Goal: Task Accomplishment & Management: Complete application form

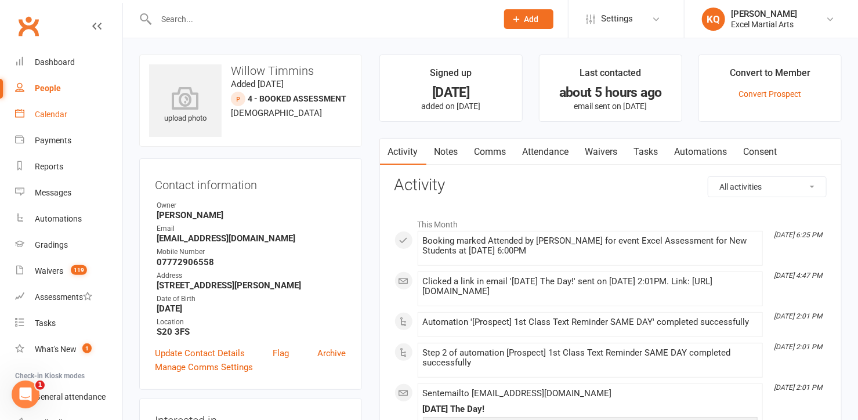
click at [44, 113] on div "Calendar" at bounding box center [51, 114] width 32 height 9
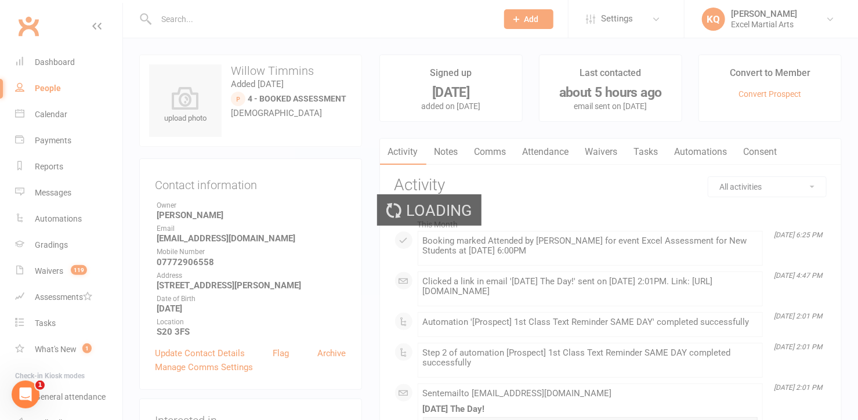
click at [45, 113] on div "Loading" at bounding box center [429, 210] width 858 height 420
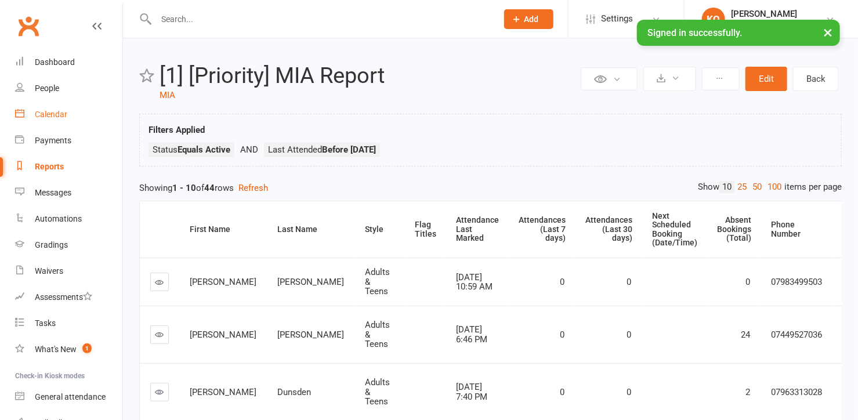
click at [37, 113] on div "Calendar" at bounding box center [51, 114] width 32 height 9
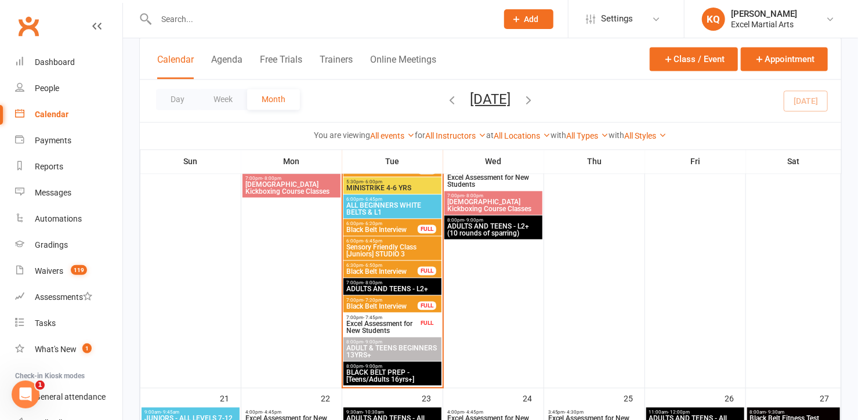
scroll to position [949, 0]
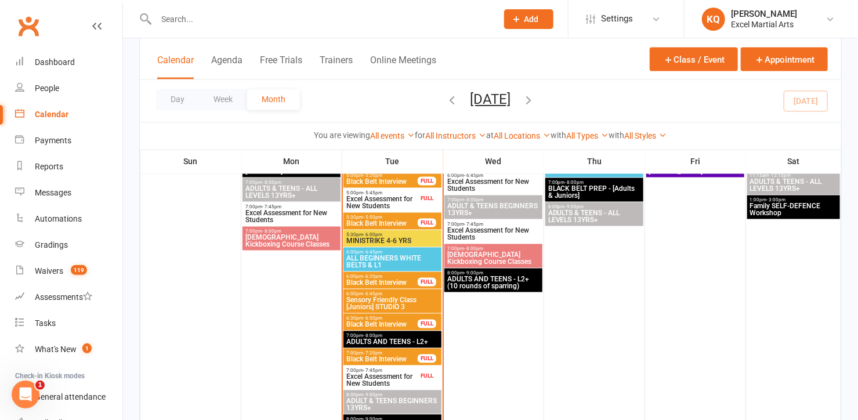
click at [364, 241] on span "MINISTRIKE 4-6 YRS" at bounding box center [392, 241] width 93 height 7
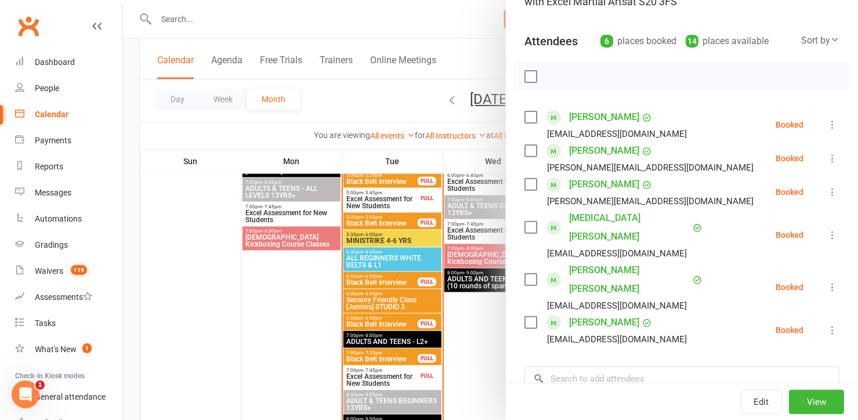
scroll to position [105, 0]
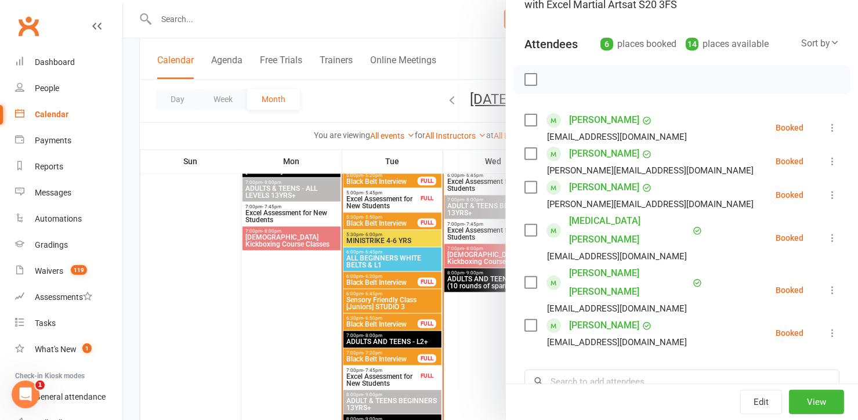
click at [364, 237] on div at bounding box center [490, 210] width 735 height 420
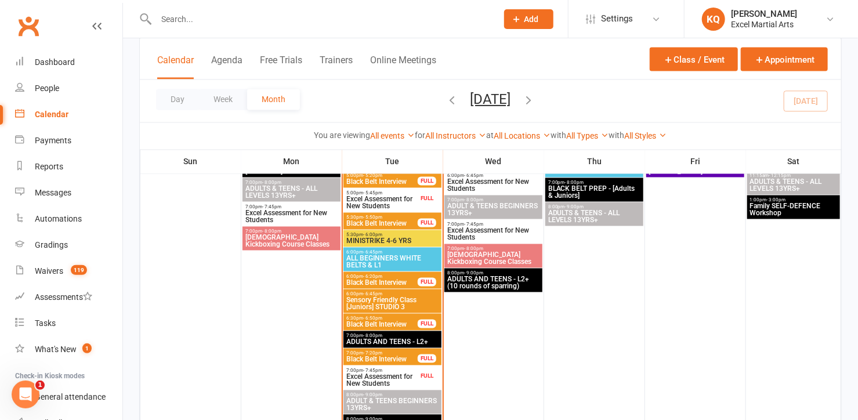
click at [364, 238] on span "MINISTRIKE 4-6 YRS" at bounding box center [392, 241] width 93 height 7
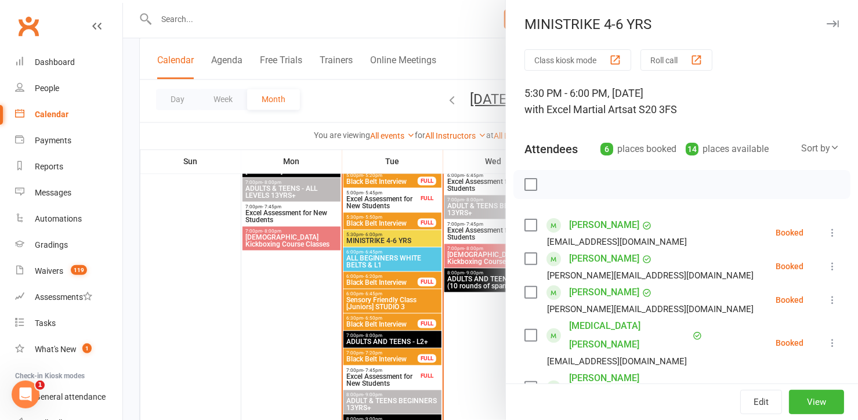
click at [827, 27] on icon "button" at bounding box center [833, 23] width 12 height 7
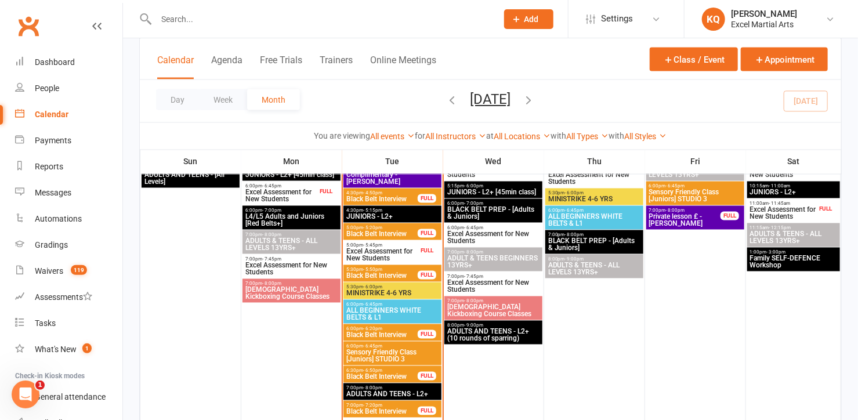
scroll to position [897, 0]
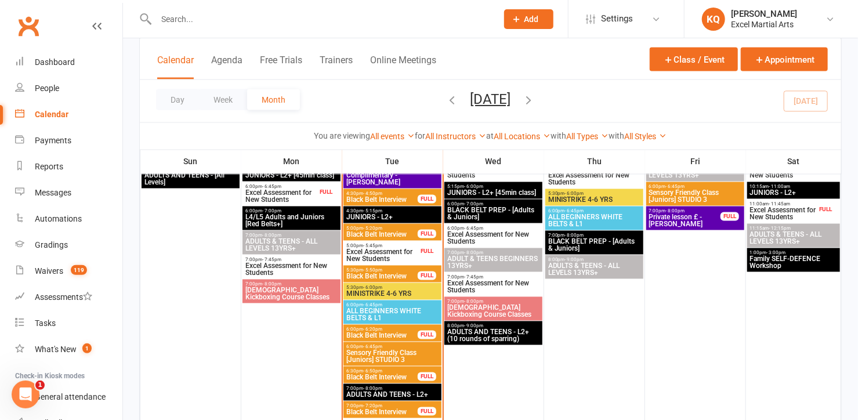
click at [393, 292] on span "MINISTRIKE 4-6 YRS" at bounding box center [392, 294] width 93 height 7
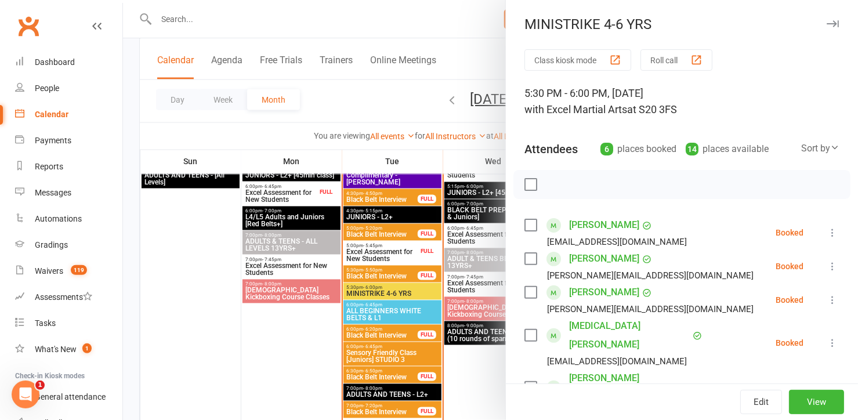
click at [827, 20] on icon "button" at bounding box center [833, 23] width 12 height 7
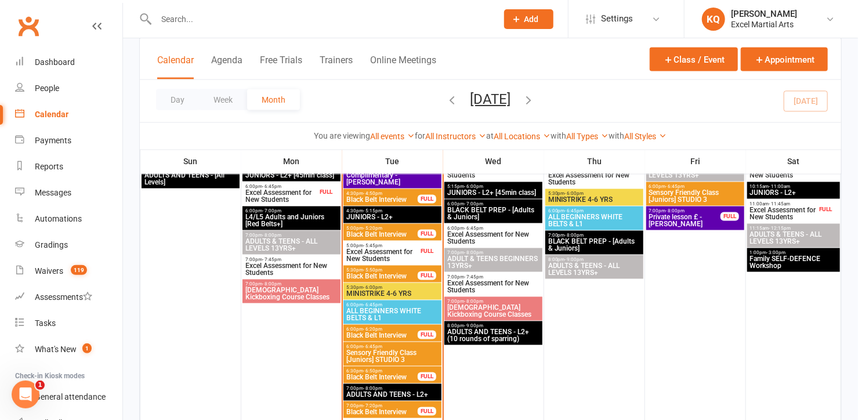
click at [537, 19] on span "Add" at bounding box center [532, 19] width 15 height 9
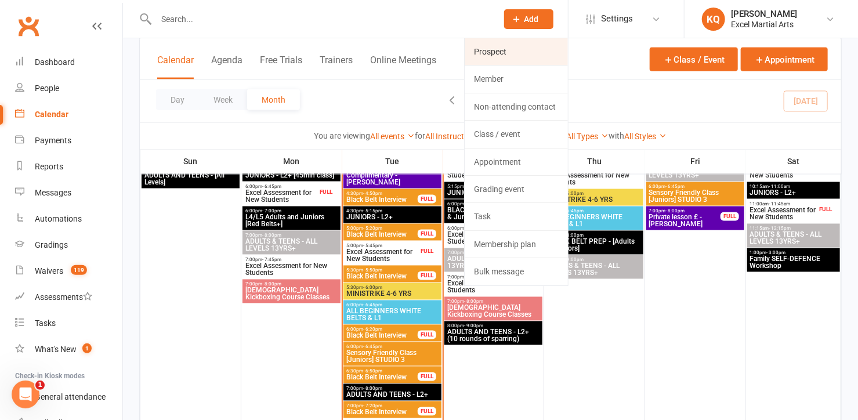
click at [509, 57] on link "Prospect" at bounding box center [516, 51] width 103 height 27
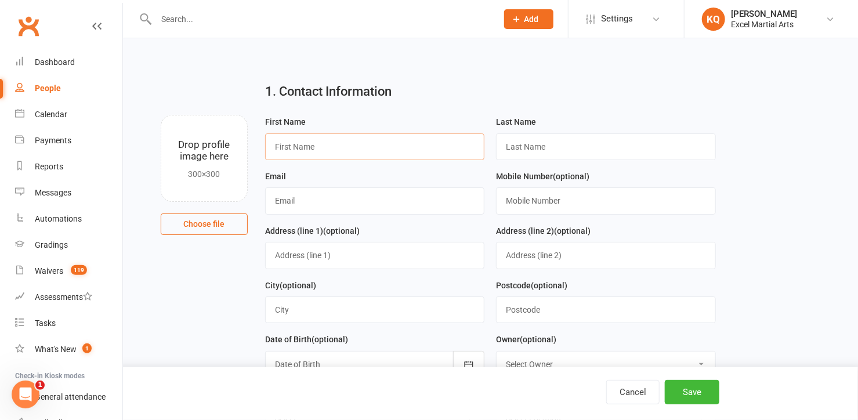
click at [302, 144] on input "text" at bounding box center [375, 146] width 220 height 27
type input "Bobbie"
click at [535, 146] on input "text" at bounding box center [606, 146] width 220 height 27
type input "Jones"
click at [295, 197] on input "text" at bounding box center [375, 200] width 220 height 27
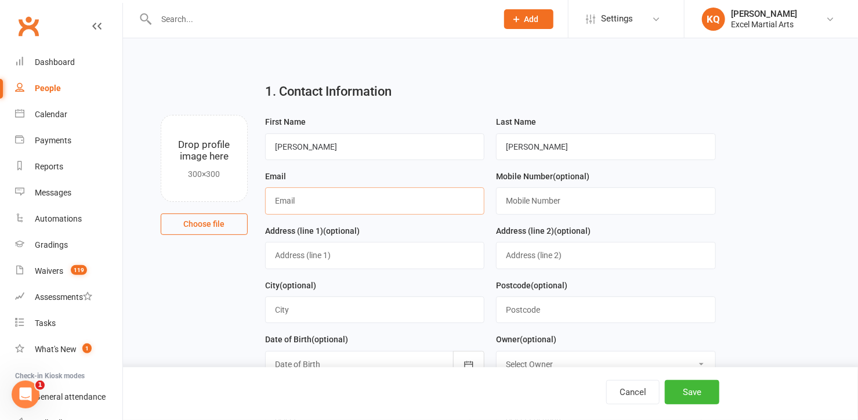
paste input "jonesamyleigh@gmail.com"
type input "jonesamyleigh@gmail.com"
drag, startPoint x: 517, startPoint y: 203, endPoint x: 500, endPoint y: 145, distance: 60.0
click at [517, 203] on input "text" at bounding box center [606, 200] width 220 height 27
click at [519, 202] on input "text" at bounding box center [606, 200] width 220 height 27
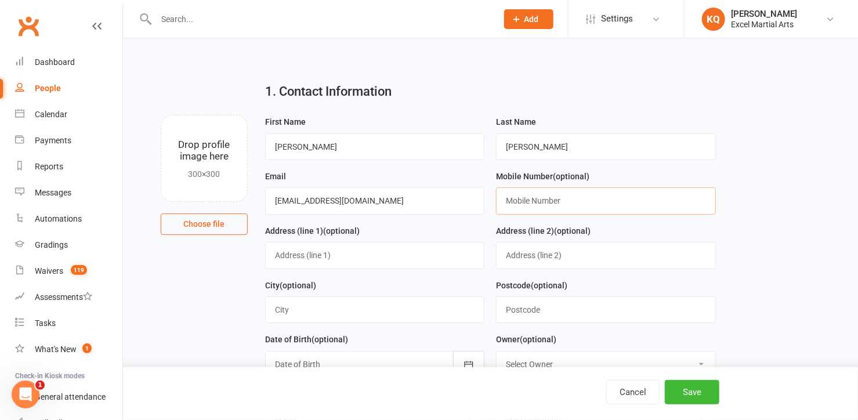
paste input "07702 641510"
type input "07702 641510"
click at [295, 255] on input "text" at bounding box center [375, 255] width 220 height 27
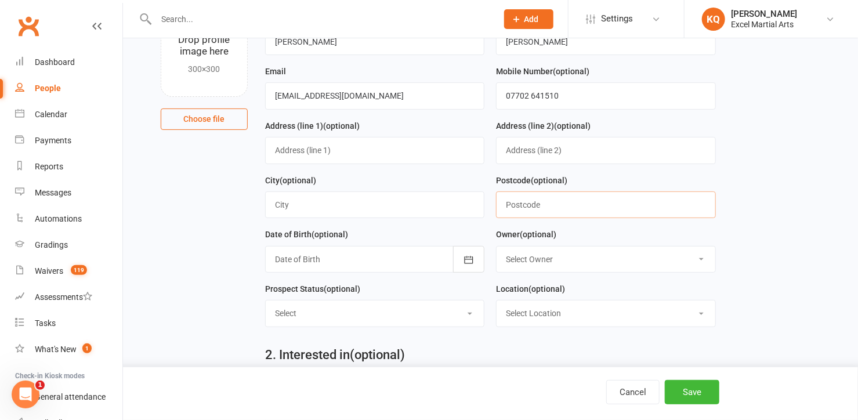
click at [532, 204] on input "text" at bounding box center [606, 204] width 220 height 27
paste input "S13 7QP"
type input "S13 7QP"
click at [543, 258] on select "Select Owner Excel Martial Arts Katie Quirke Caleb Bastock Liam Richards Angelo…" at bounding box center [606, 260] width 219 height 26
select select "1"
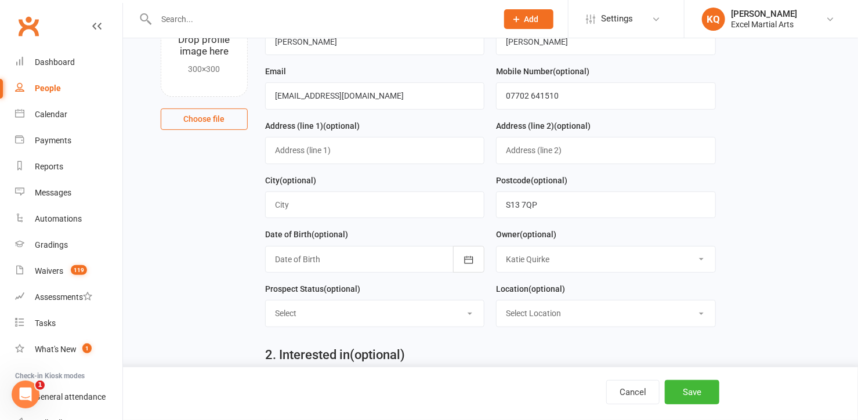
click at [497, 247] on select "Select Owner Excel Martial Arts Katie Quirke Caleb Bastock Liam Richards Angelo…" at bounding box center [606, 260] width 219 height 26
click at [337, 308] on select "Select 1 - Enquiry Received 1a- Event Enquiry Received 2 - Contact Attempted 3 …" at bounding box center [375, 314] width 219 height 26
select select "4 - Booked Assessment"
click at [266, 301] on select "Select 1 - Enquiry Received 1a- Event Enquiry Received 2 - Contact Attempted 3 …" at bounding box center [375, 314] width 219 height 26
click at [536, 309] on select "Select Location Phone call Phone call Rothervalley S20 3FS Studio 3" at bounding box center [606, 314] width 219 height 26
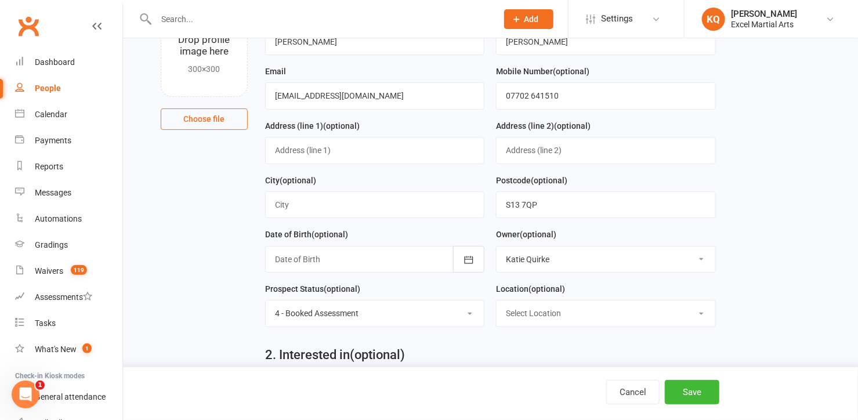
select select "3"
click at [497, 301] on select "Select Location Phone call Phone call Rothervalley S20 3FS Studio 3" at bounding box center [606, 314] width 219 height 26
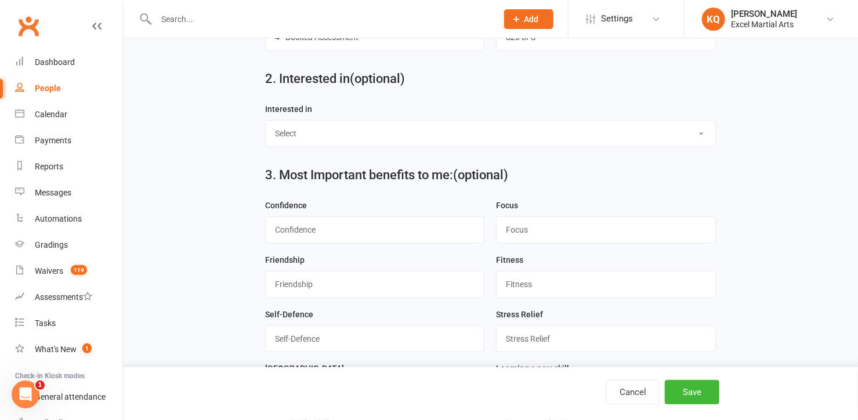
scroll to position [316, 0]
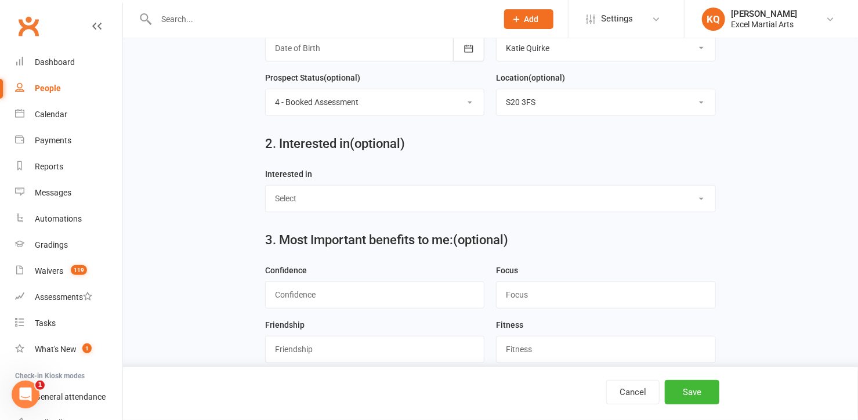
click at [324, 195] on select "Select Ministrike Juniors Adults/Teens Yoga Birthday Parties" at bounding box center [491, 199] width 450 height 26
select select "Ministrike"
click at [266, 186] on select "Select Ministrike Juniors Adults/Teens Yoga Birthday Parties" at bounding box center [491, 199] width 450 height 26
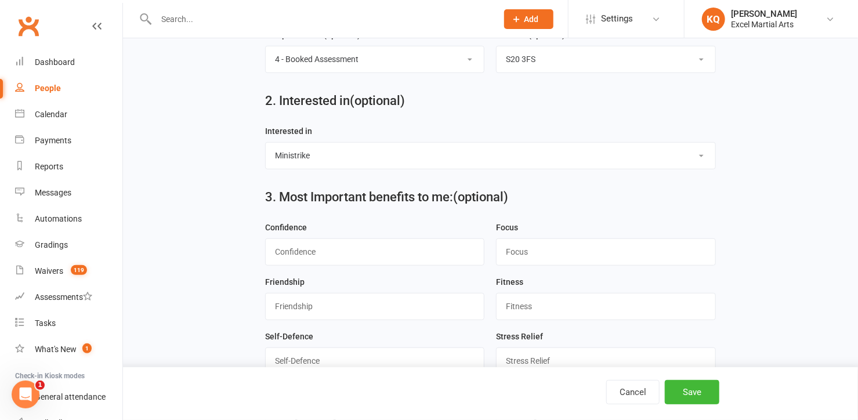
scroll to position [422, 0]
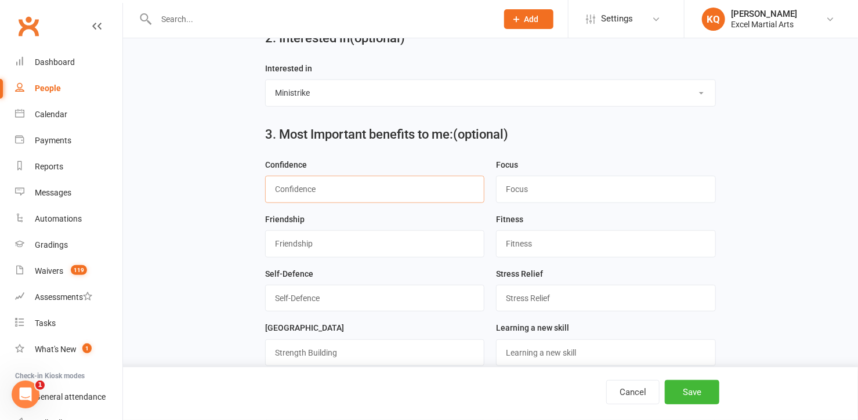
click at [335, 181] on input "string" at bounding box center [375, 189] width 220 height 27
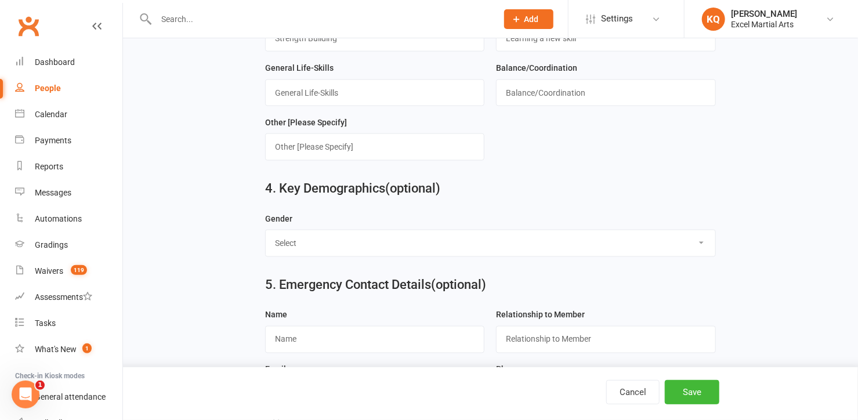
scroll to position [738, 0]
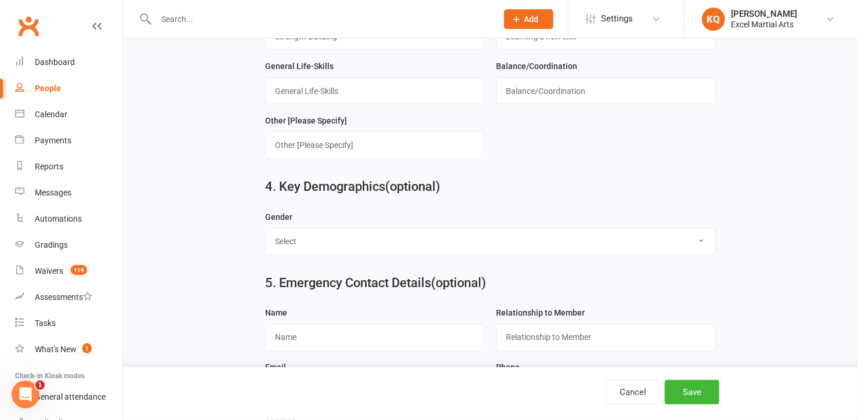
click at [320, 238] on select "Select Male Female" at bounding box center [491, 242] width 450 height 26
click at [266, 229] on select "Select Male Female" at bounding box center [491, 242] width 450 height 26
click at [309, 241] on select "Select Male Female" at bounding box center [491, 242] width 450 height 26
select select "Male"
click at [266, 229] on select "Select Male Female" at bounding box center [491, 242] width 450 height 26
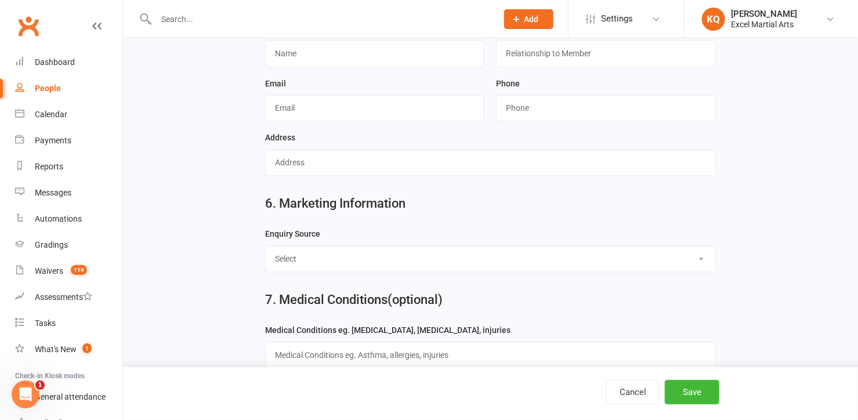
scroll to position [1108, 0]
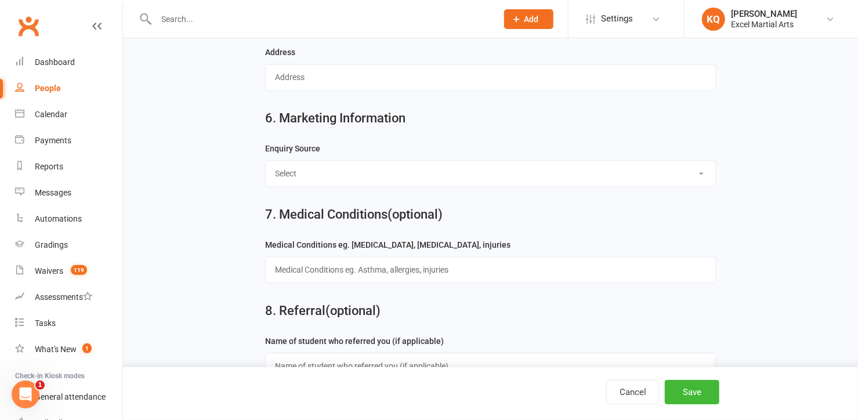
click at [279, 164] on select "Select Birthday Party Coach/Staff Referral Dance Driven by/Walk In Event [Commu…" at bounding box center [491, 174] width 450 height 26
select select "Family Member"
click at [266, 161] on select "Select Birthday Party Coach/Staff Referral Dance Driven by/Walk In Event [Commu…" at bounding box center [491, 174] width 450 height 26
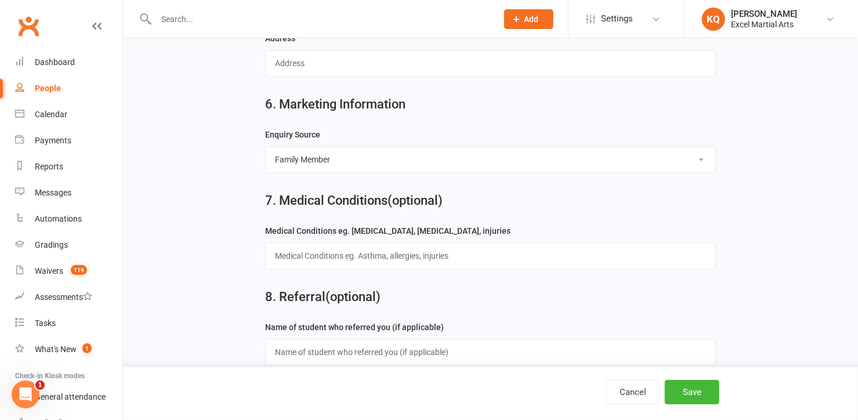
scroll to position [1132, 0]
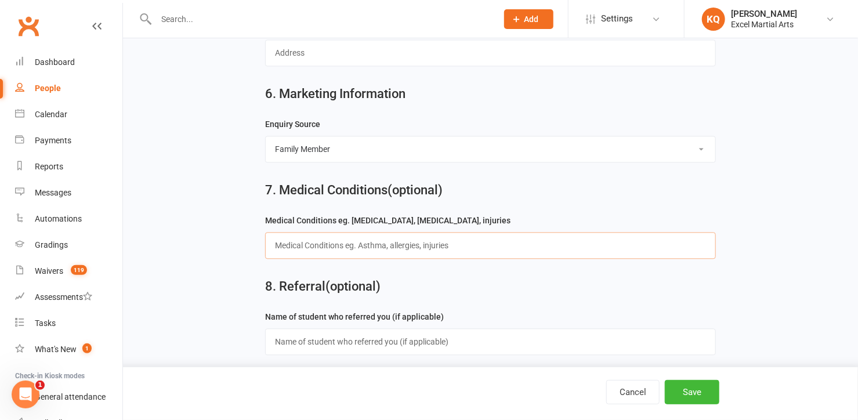
click at [321, 241] on input "text" at bounding box center [490, 245] width 451 height 27
type input "N/A"
click at [684, 402] on button "Save" at bounding box center [692, 392] width 55 height 24
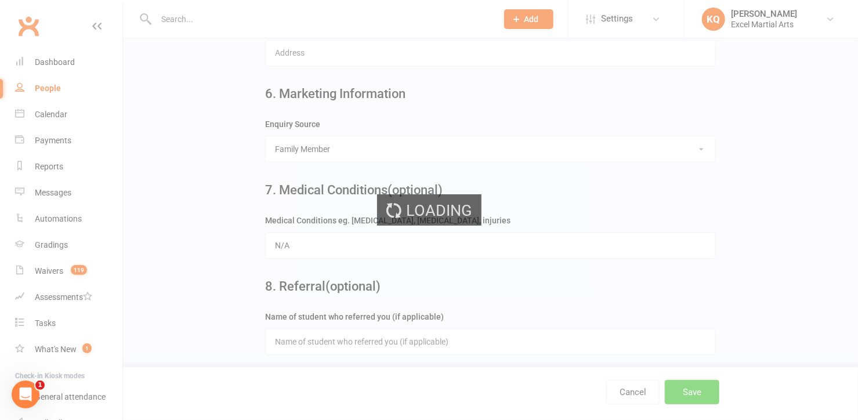
scroll to position [0, 0]
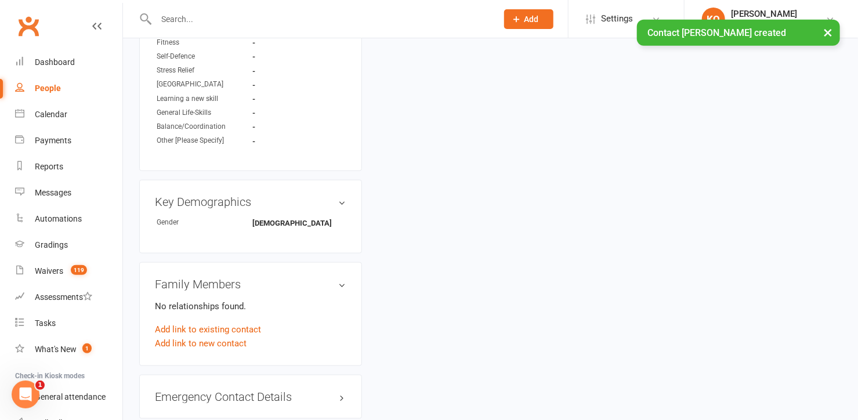
scroll to position [685, 0]
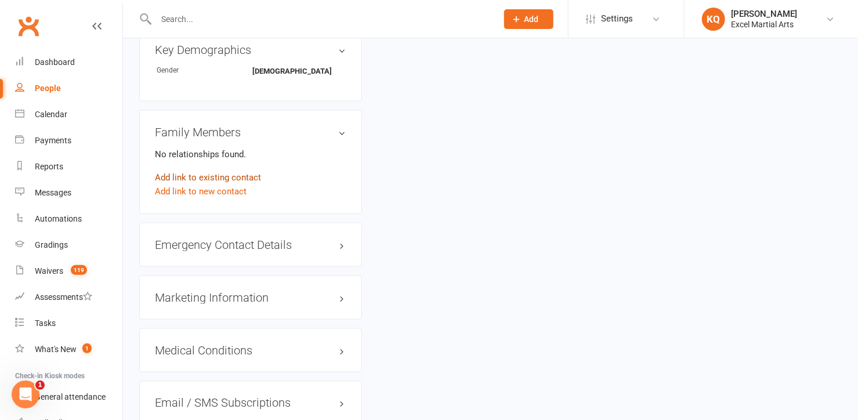
click at [200, 172] on link "Add link to existing contact" at bounding box center [208, 178] width 106 height 14
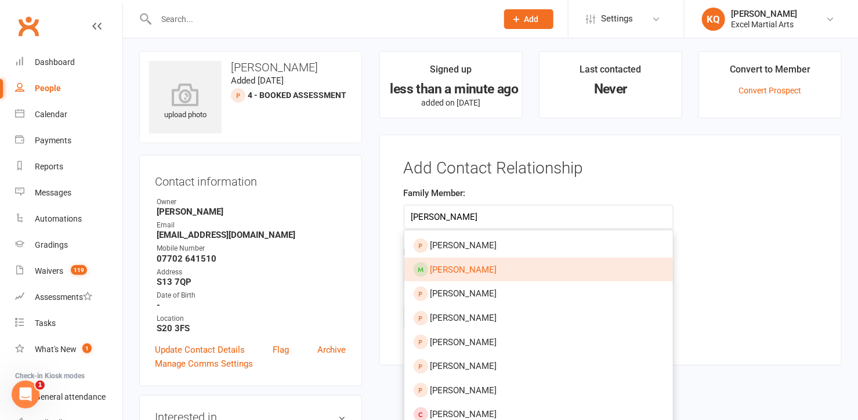
type input "Amy Le"
click at [453, 267] on span "Amy-Leigh Jones" at bounding box center [464, 270] width 67 height 10
type input "Amy-Leigh Jones"
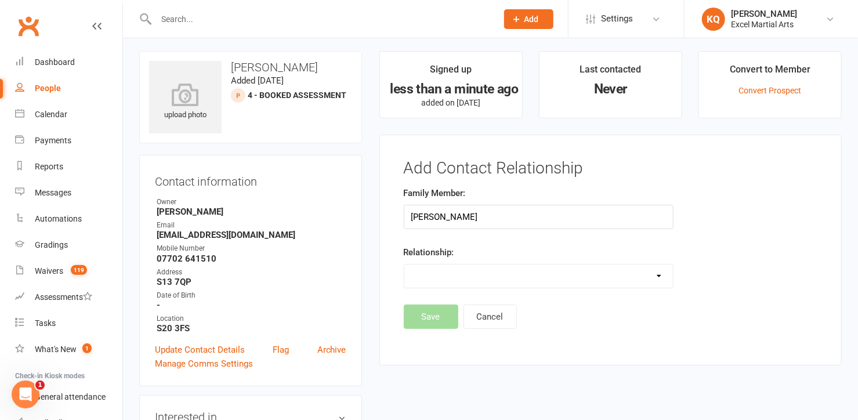
click at [453, 281] on select "Parent / Guardian Child Sibling (parent not in system) Spouse / Partner Cousin …" at bounding box center [538, 276] width 269 height 23
click at [404, 265] on select "Parent / Guardian Child Sibling (parent not in system) Spouse / Partner Cousin …" at bounding box center [538, 276] width 269 height 23
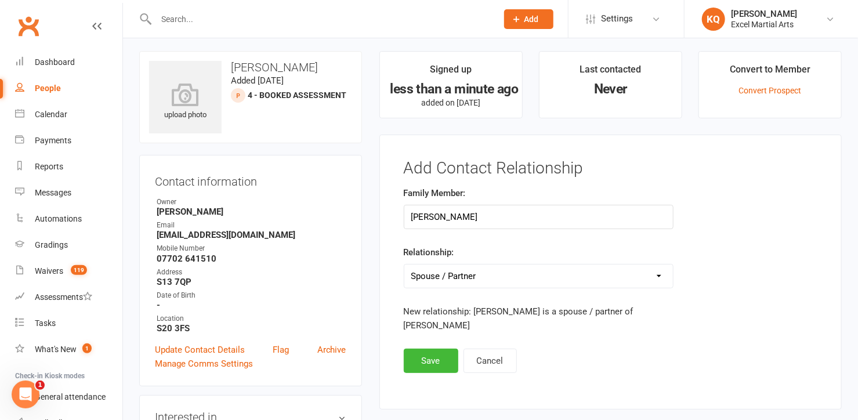
click at [471, 279] on select "Parent / Guardian Child Sibling (parent not in system) Spouse / Partner Cousin …" at bounding box center [538, 276] width 269 height 23
select select "0"
click at [404, 265] on select "Parent / Guardian Child Sibling (parent not in system) Spouse / Partner Cousin …" at bounding box center [538, 276] width 269 height 23
click at [431, 360] on button "Save" at bounding box center [431, 361] width 55 height 24
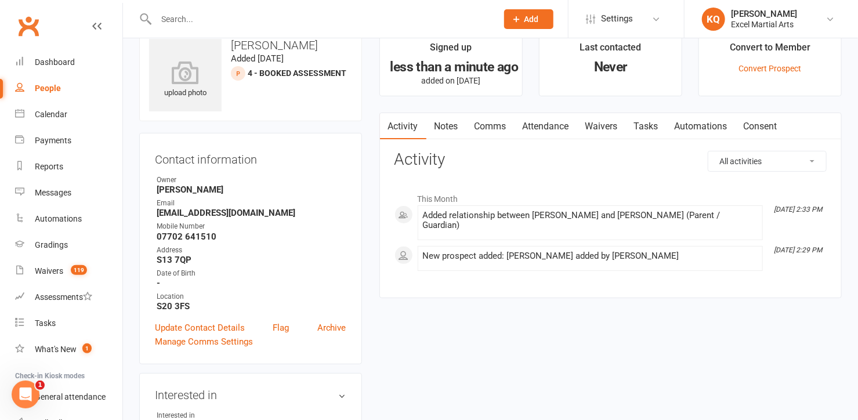
scroll to position [0, 0]
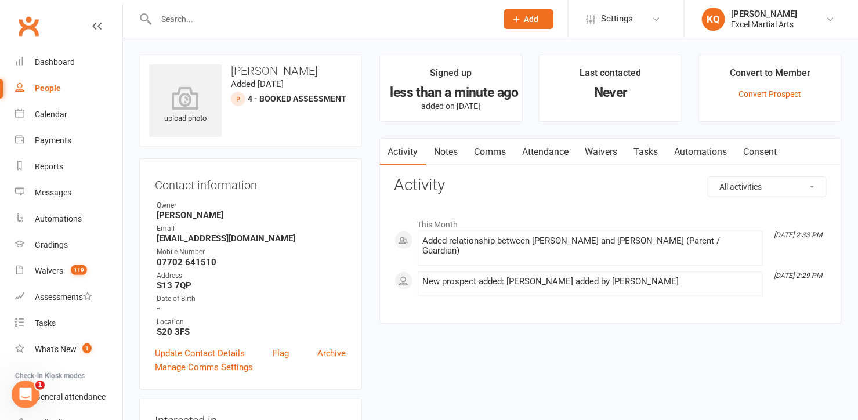
click at [543, 152] on link "Attendance" at bounding box center [546, 152] width 63 height 27
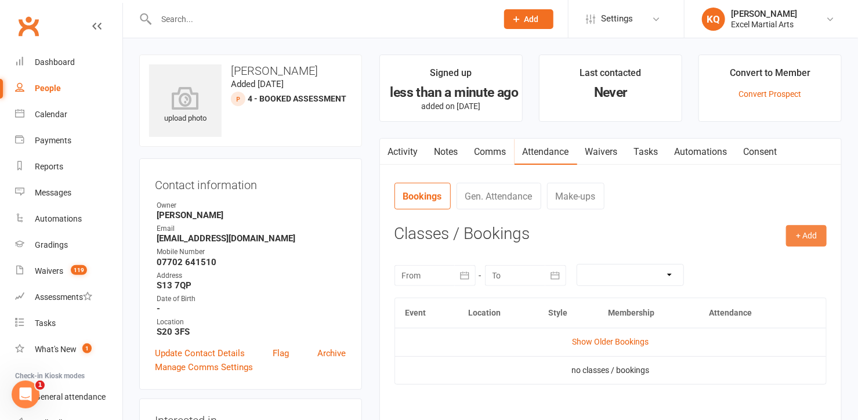
click at [800, 240] on button "+ Add" at bounding box center [806, 235] width 41 height 21
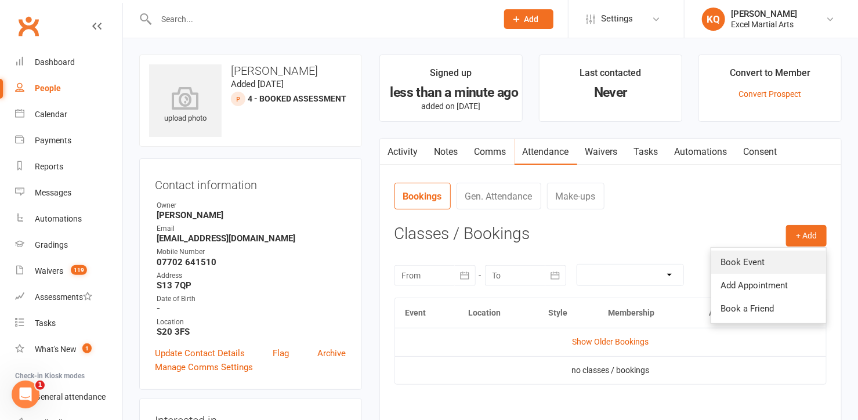
click at [753, 268] on link "Book Event" at bounding box center [768, 262] width 115 height 23
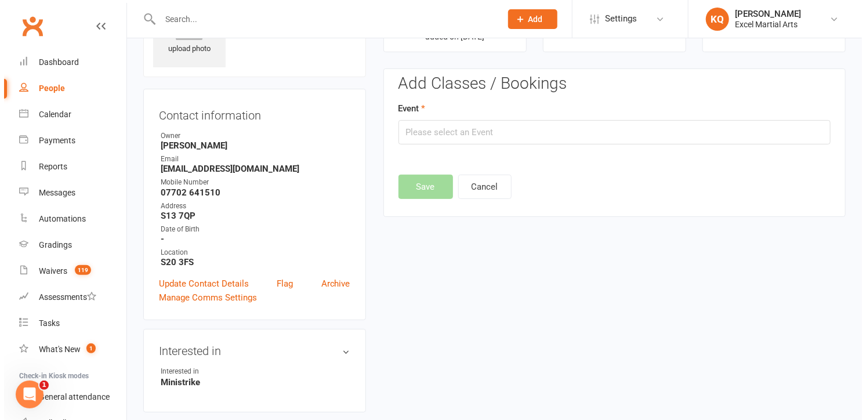
scroll to position [79, 0]
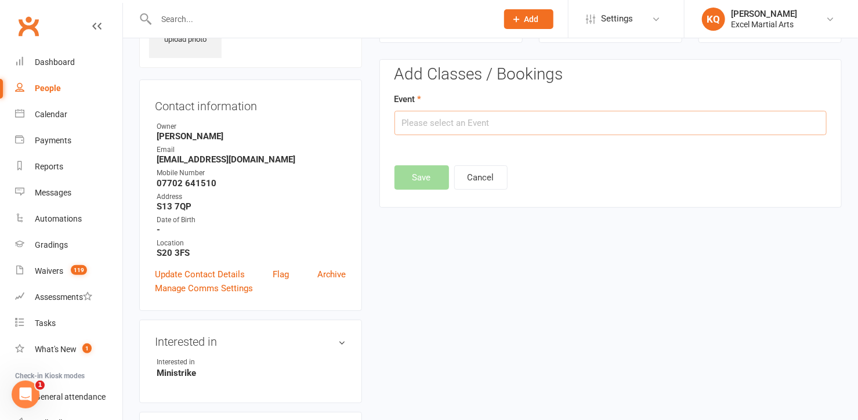
click at [428, 116] on input "text" at bounding box center [611, 123] width 432 height 24
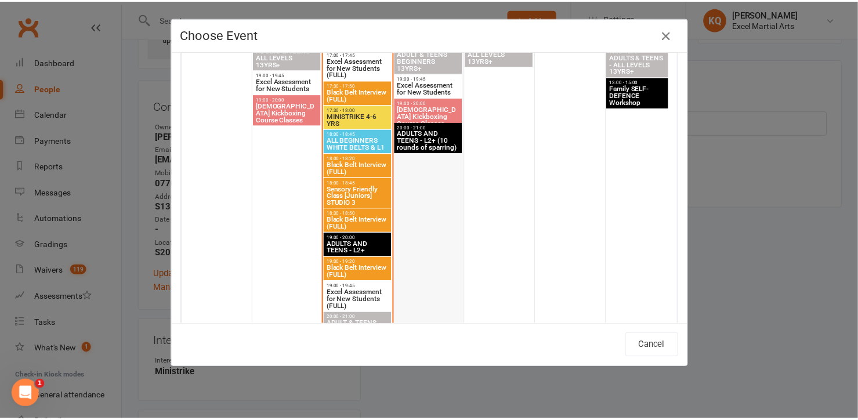
scroll to position [1108, 0]
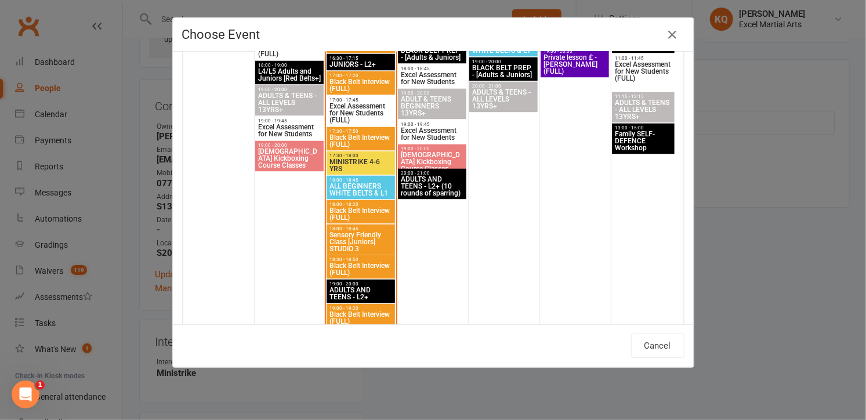
click at [347, 164] on span "MINISTRIKE 4-6 YRS" at bounding box center [361, 166] width 64 height 14
type input "MINISTRIKE 4-6 YRS - Sep 16, 2025 5:30:00 PM"
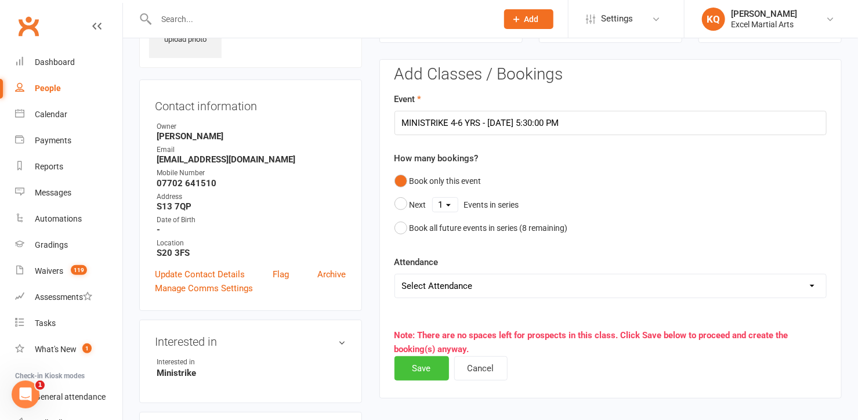
click at [410, 366] on button "Save" at bounding box center [422, 368] width 55 height 24
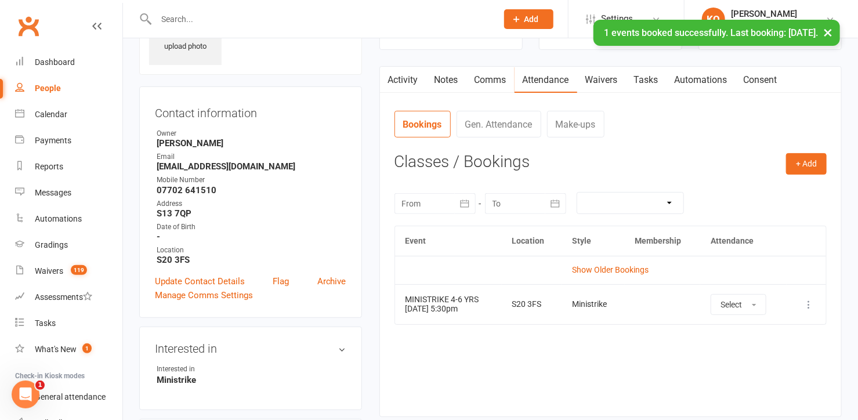
scroll to position [0, 0]
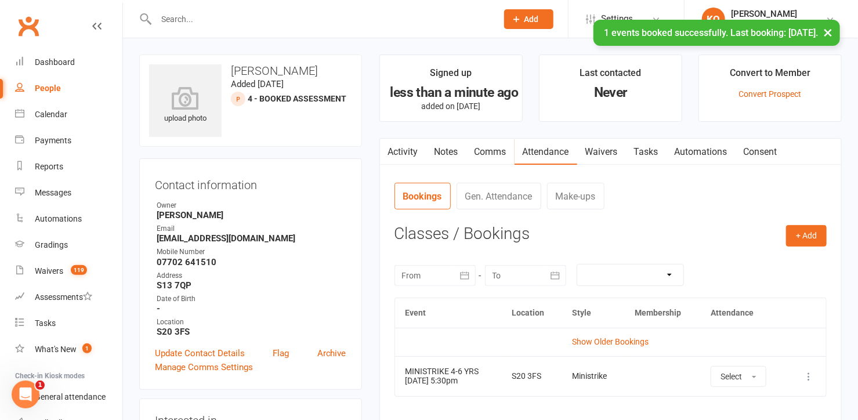
click at [396, 156] on link "Activity" at bounding box center [403, 152] width 46 height 27
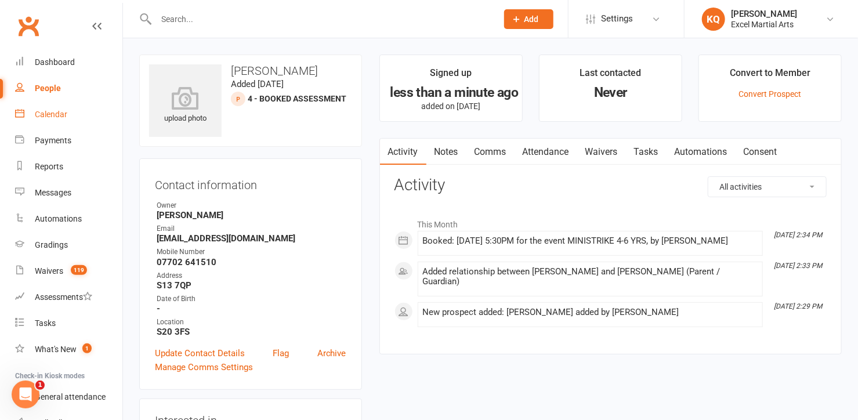
click at [38, 112] on div "Calendar" at bounding box center [51, 114] width 32 height 9
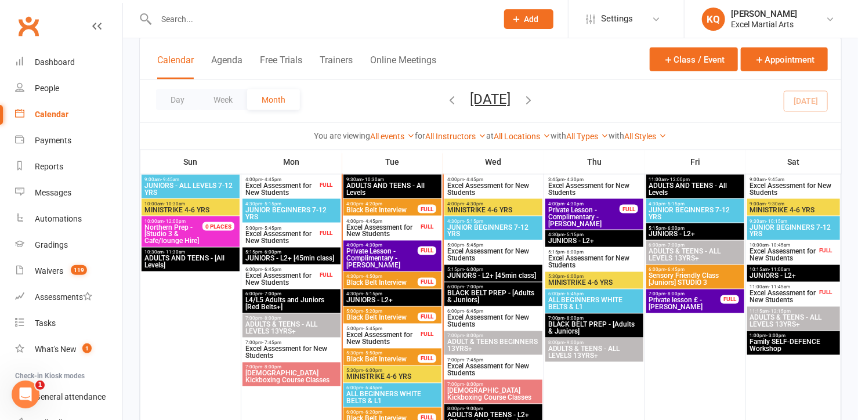
scroll to position [897, 0]
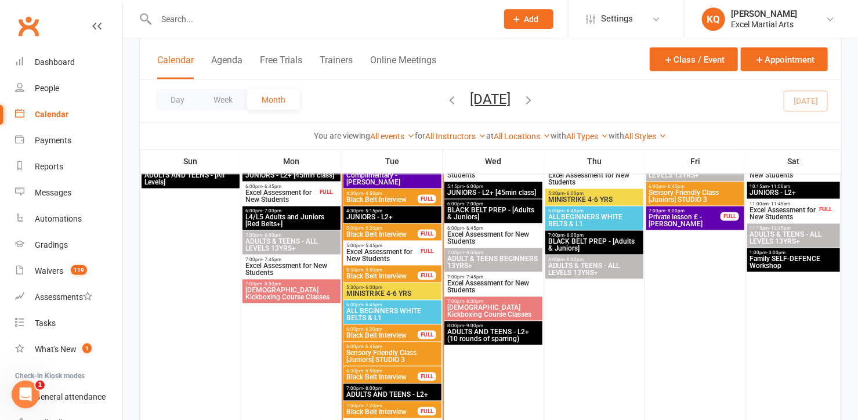
click at [357, 291] on span "MINISTRIKE 4-6 YRS" at bounding box center [392, 294] width 93 height 7
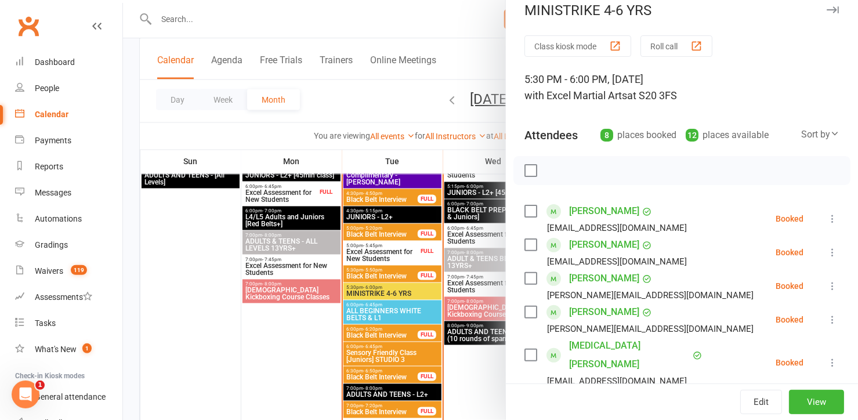
scroll to position [0, 0]
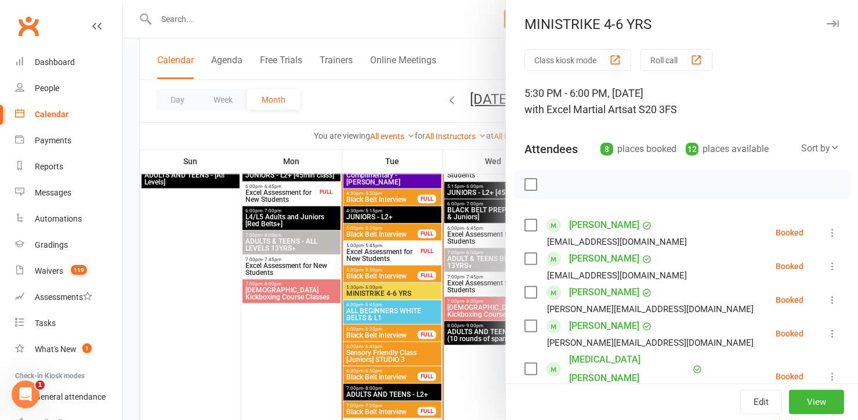
click at [827, 22] on icon "button" at bounding box center [833, 23] width 12 height 7
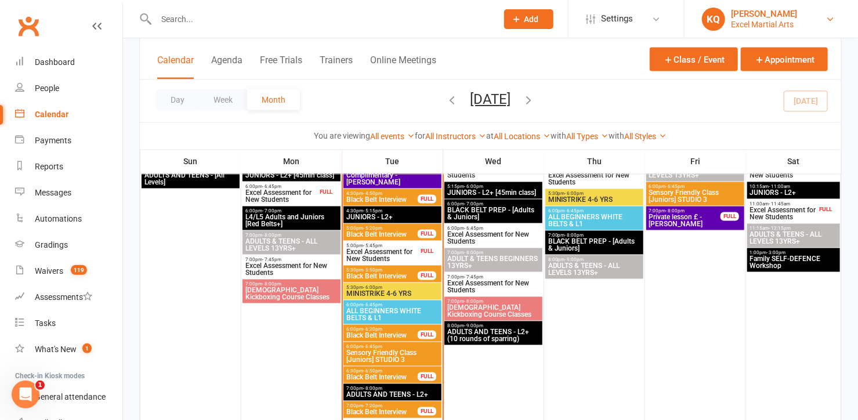
click at [755, 23] on div "Excel Martial Arts" at bounding box center [764, 24] width 66 height 10
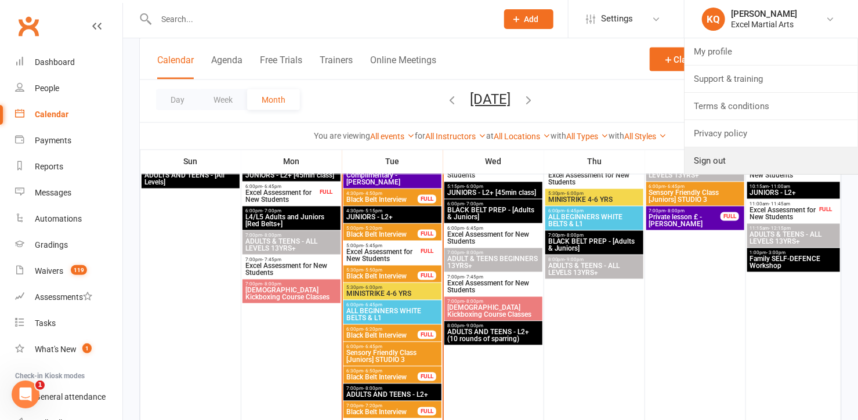
click at [705, 167] on link "Sign out" at bounding box center [771, 160] width 173 height 27
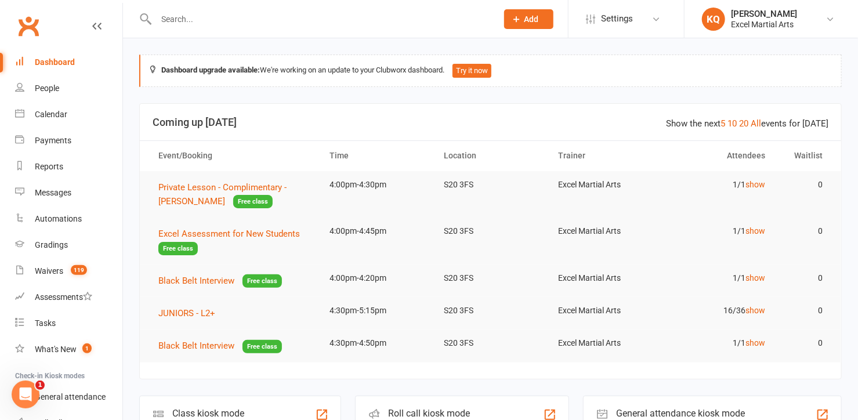
click at [186, 27] on div at bounding box center [314, 19] width 350 height 38
click at [185, 24] on input "text" at bounding box center [321, 19] width 337 height 16
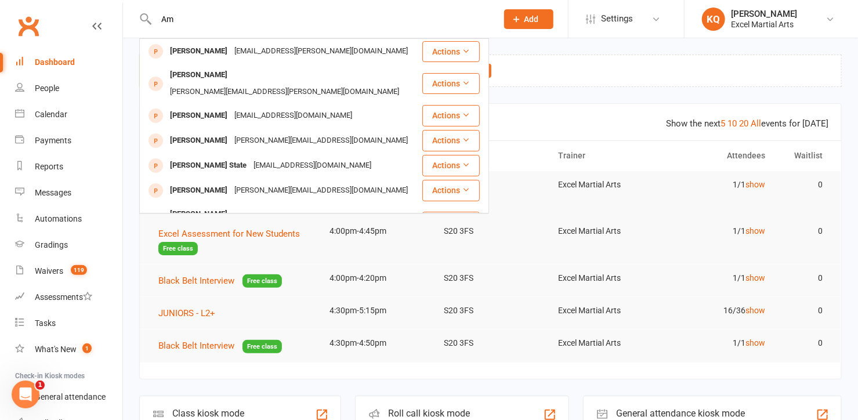
type input "A"
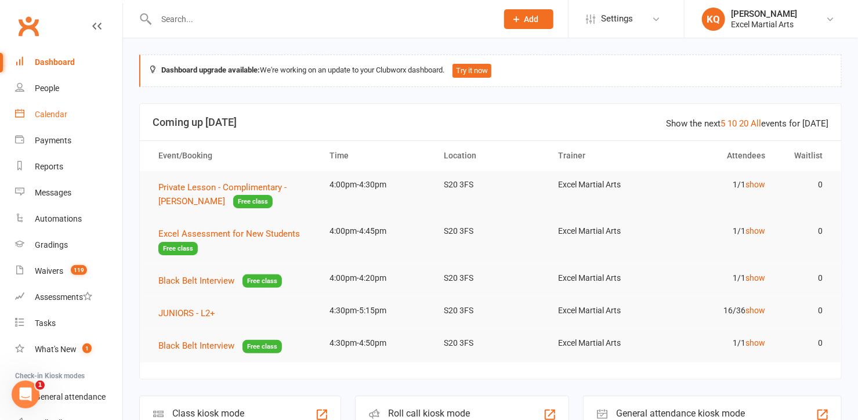
click at [44, 114] on div "Calendar" at bounding box center [51, 114] width 32 height 9
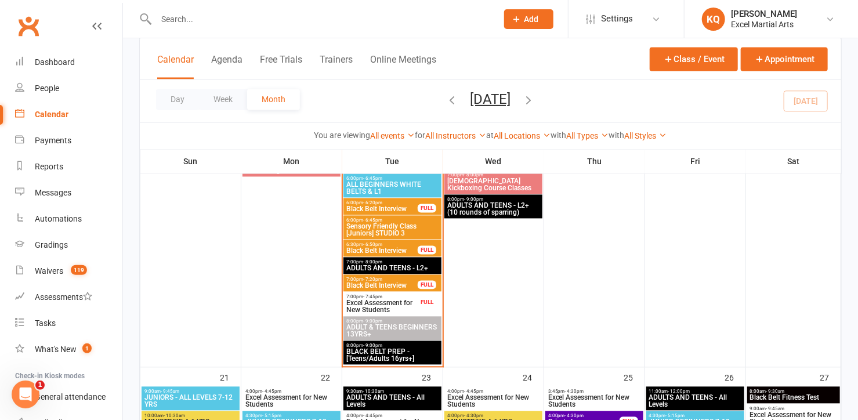
scroll to position [1055, 0]
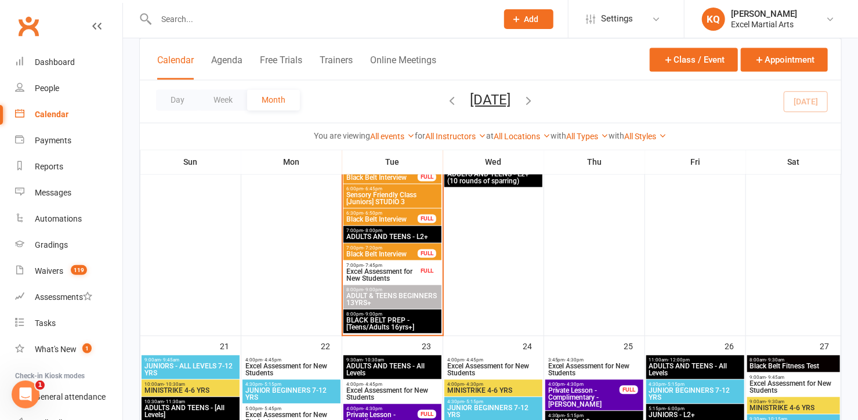
click at [371, 301] on span "ADULT & TEENS BEGINNERS 13YRS+" at bounding box center [392, 299] width 93 height 14
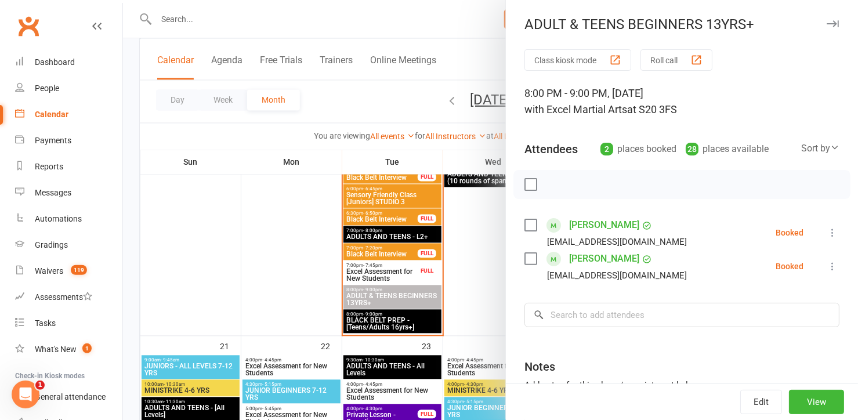
click at [371, 301] on div at bounding box center [490, 210] width 735 height 420
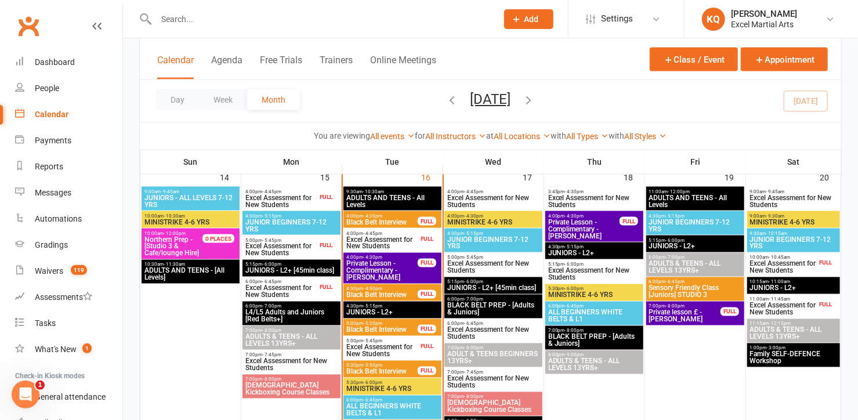
scroll to position [791, 0]
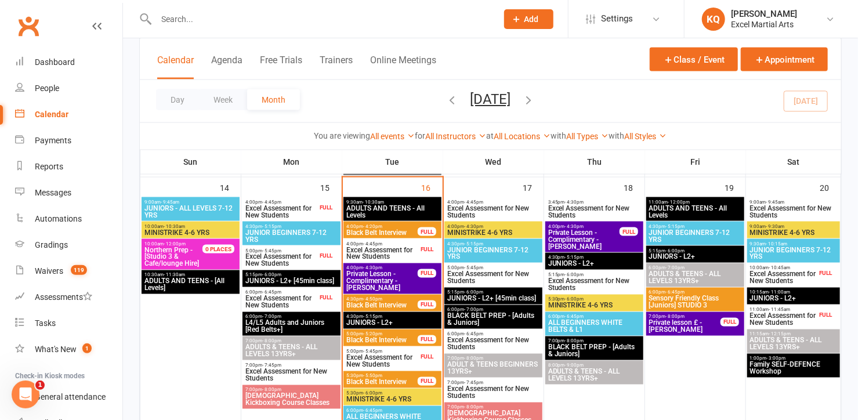
click at [280, 344] on span "ADULTS & TEENS - ALL LEVELS 13YRS+" at bounding box center [291, 351] width 93 height 14
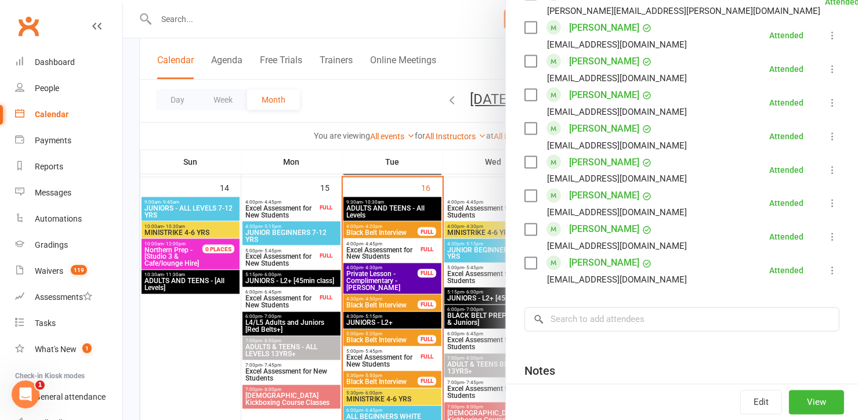
scroll to position [897, 0]
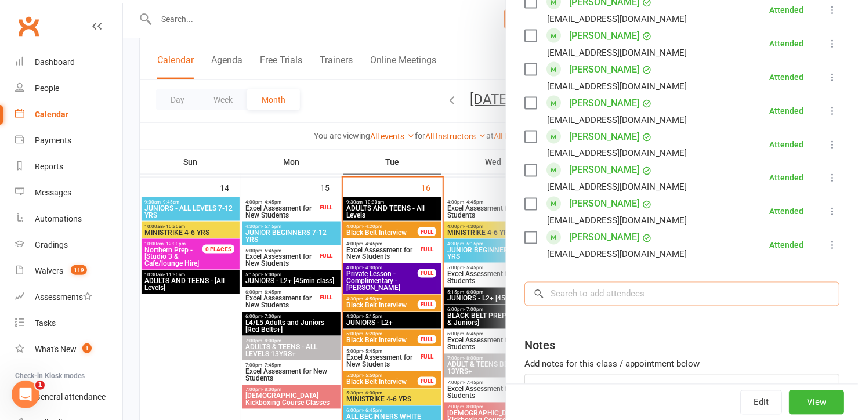
click at [646, 292] on input "search" at bounding box center [682, 294] width 315 height 24
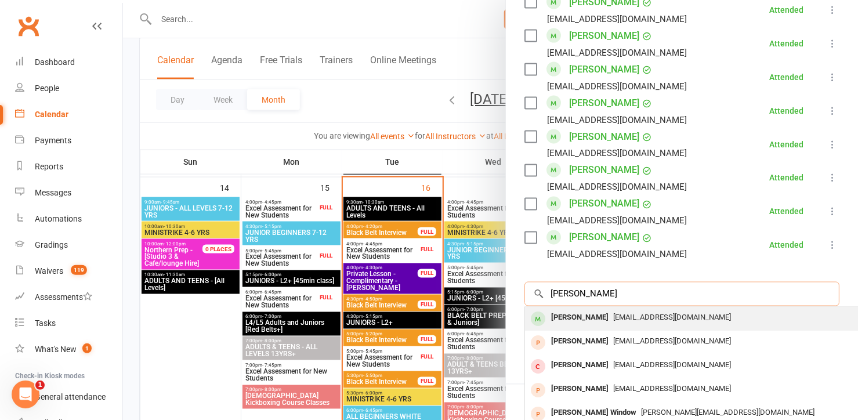
type input "[PERSON_NAME]"
click at [657, 323] on div "katiequirke86@gmail.com" at bounding box center [699, 318] width 338 height 17
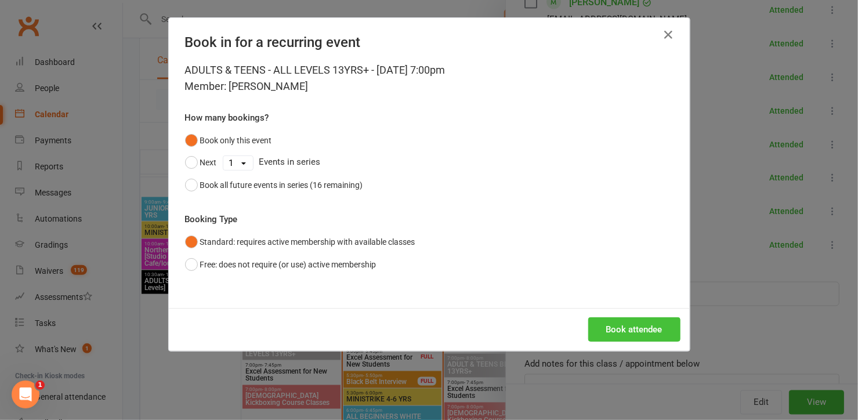
click at [655, 321] on button "Book attendee" at bounding box center [634, 329] width 92 height 24
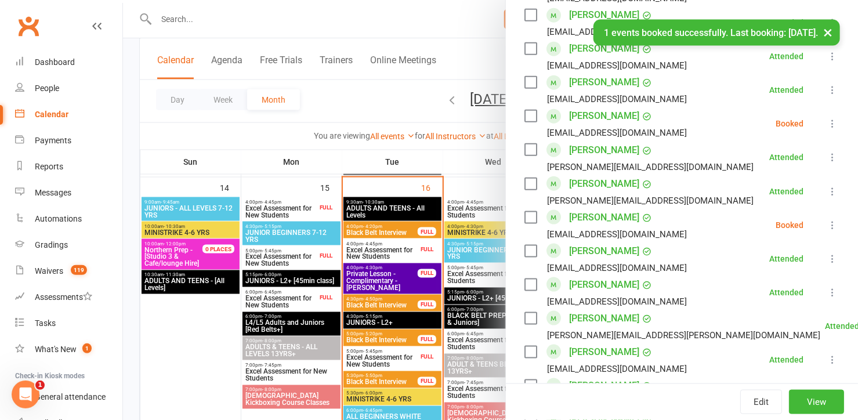
scroll to position [527, 0]
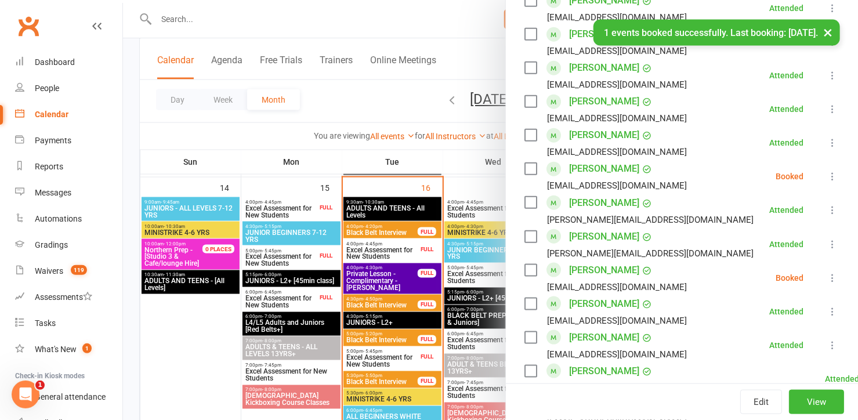
click at [827, 179] on icon at bounding box center [833, 177] width 12 height 12
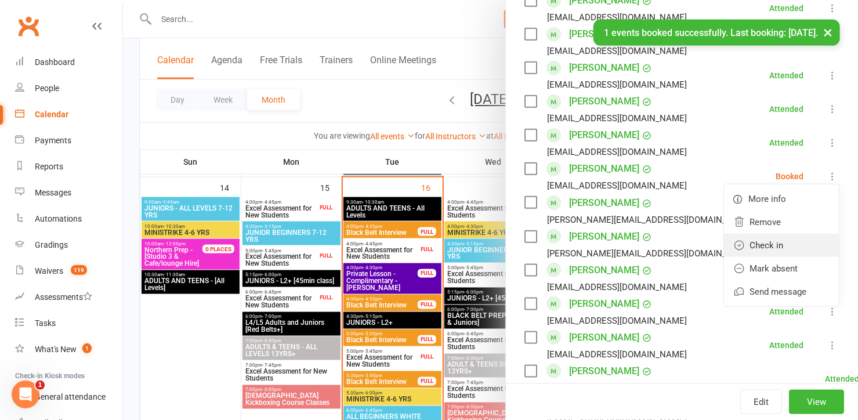
click at [750, 247] on link "Check in" at bounding box center [781, 245] width 115 height 23
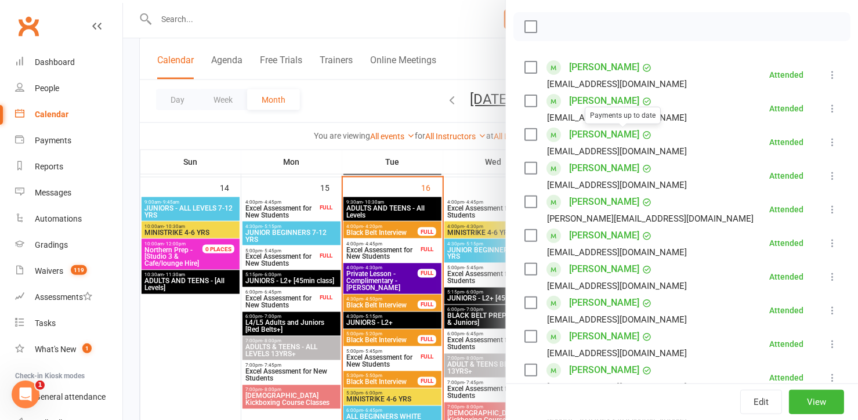
scroll to position [0, 0]
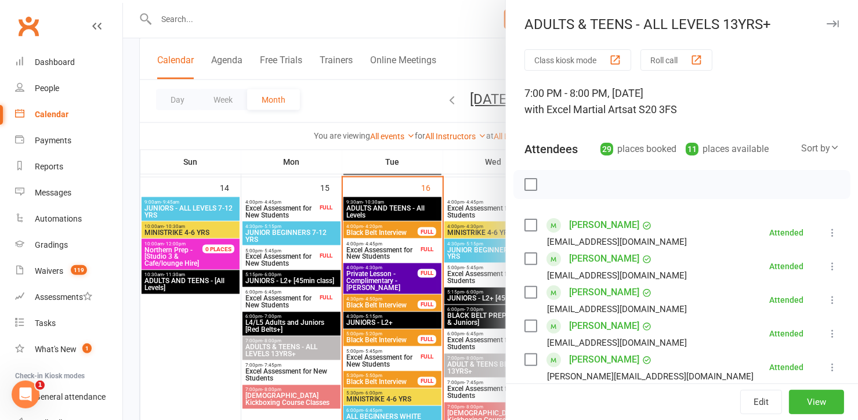
click at [827, 23] on icon "button" at bounding box center [833, 23] width 12 height 7
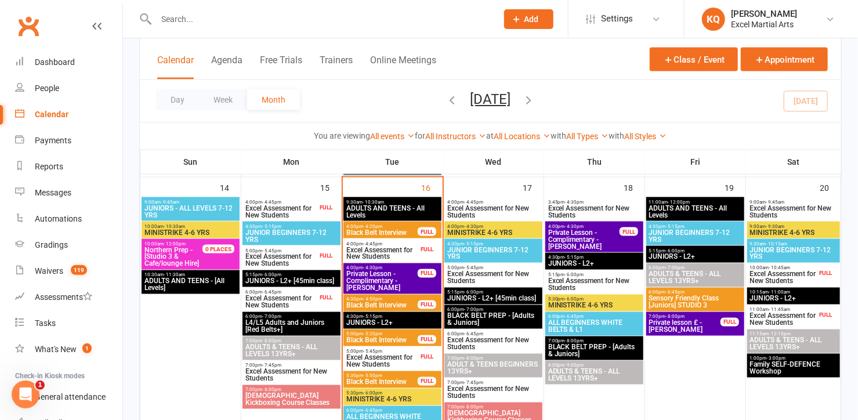
click at [205, 21] on input "text" at bounding box center [321, 19] width 337 height 16
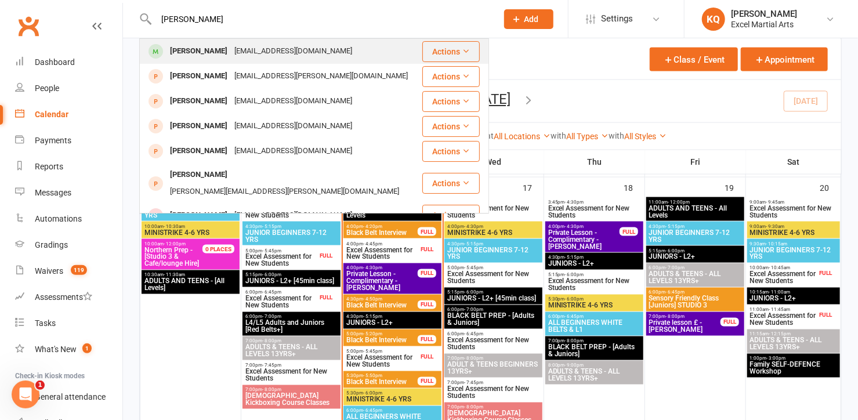
type input "Amy Leigh"
click at [211, 46] on div "Amy-Leigh Jones" at bounding box center [199, 51] width 64 height 17
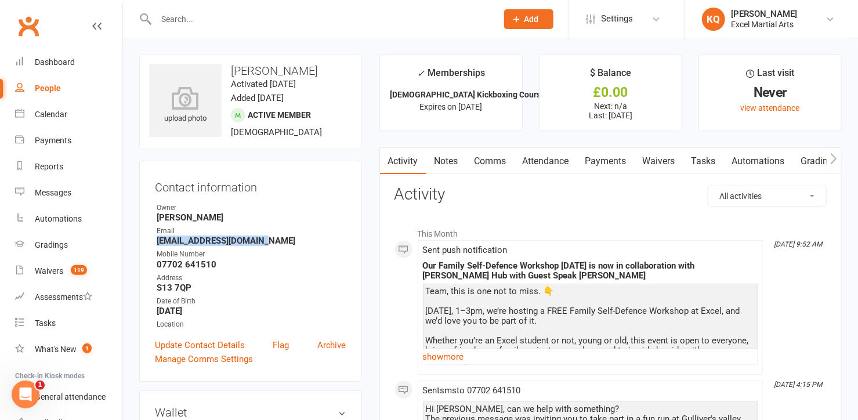
drag, startPoint x: 156, startPoint y: 238, endPoint x: 265, endPoint y: 241, distance: 109.1
click at [265, 241] on li "Email jonesamyleigh@gmail.com" at bounding box center [250, 236] width 191 height 20
copy strong "jonesamyleigh@gmail.com"
drag, startPoint x: 151, startPoint y: 261, endPoint x: 216, endPoint y: 265, distance: 65.1
click at [216, 265] on div "Contact information Owner Helen Hughes Email jonesamyleigh@gmail.com Mobile Num…" at bounding box center [250, 271] width 223 height 221
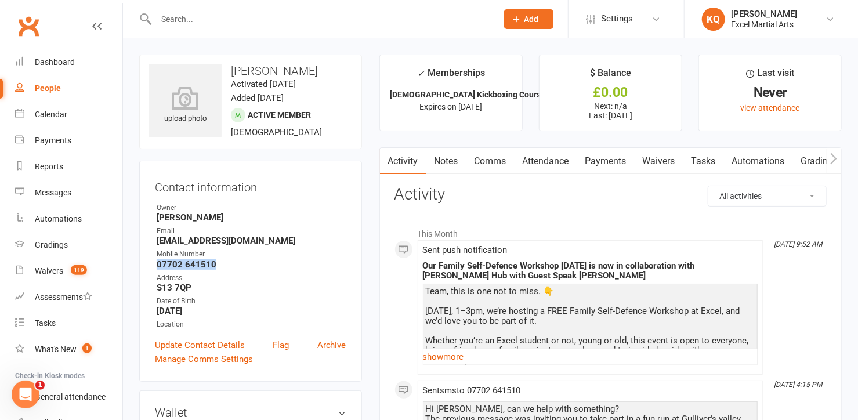
copy strong "07702 641510"
click at [226, 279] on div "Address" at bounding box center [252, 278] width 190 height 11
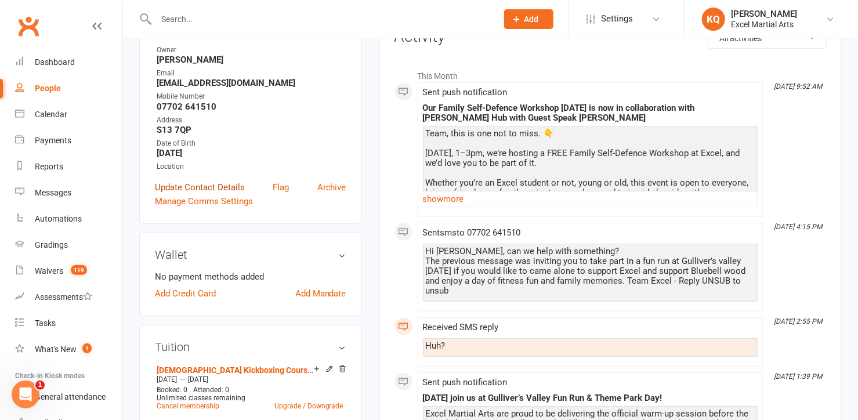
click at [190, 189] on link "Update Contact Details" at bounding box center [200, 187] width 90 height 14
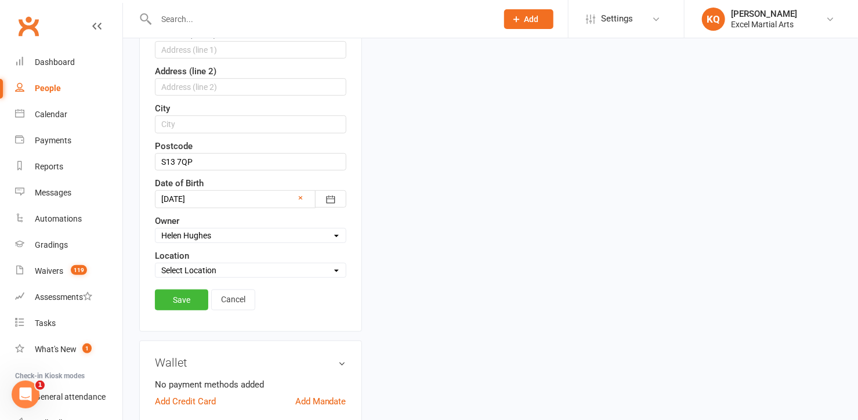
scroll to position [318, 0]
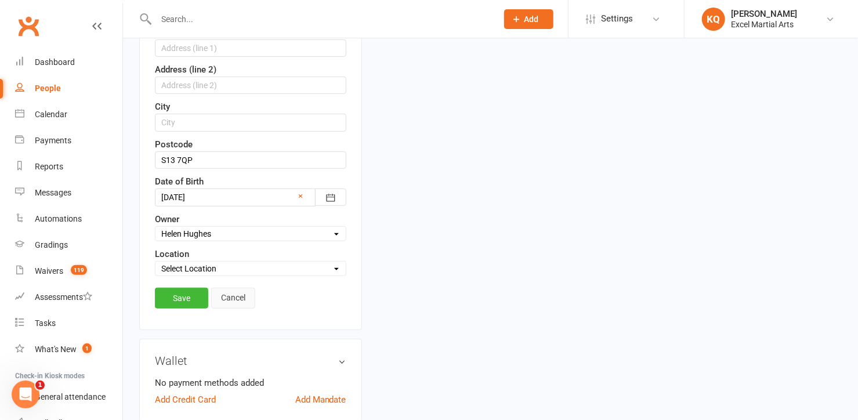
click at [244, 295] on link "Cancel" at bounding box center [233, 298] width 44 height 21
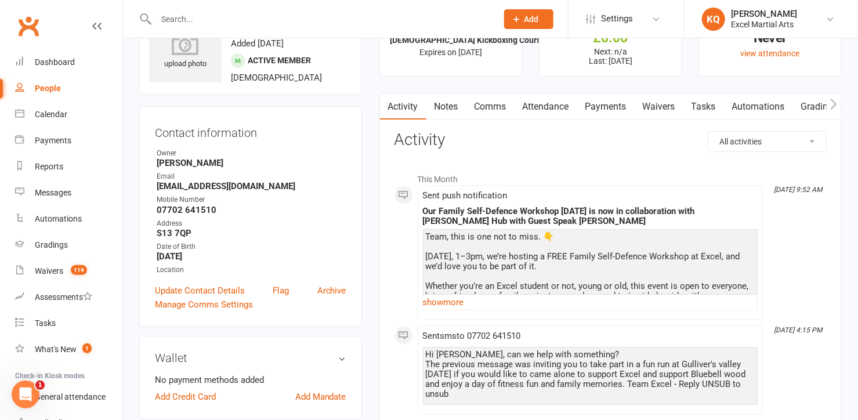
scroll to position [0, 0]
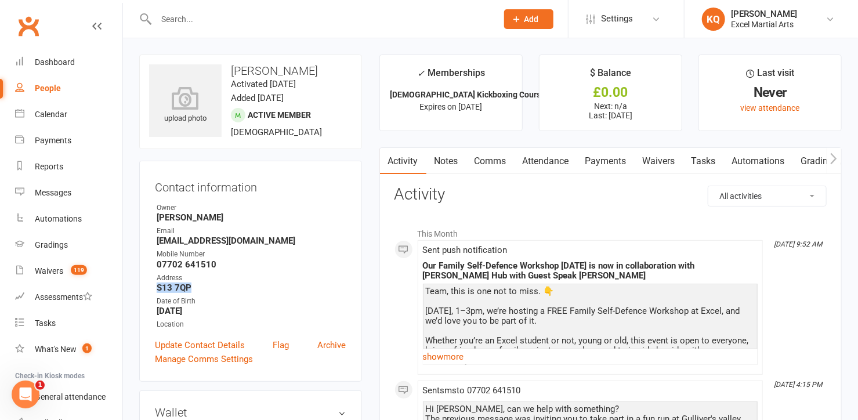
drag, startPoint x: 194, startPoint y: 285, endPoint x: 156, endPoint y: 286, distance: 38.9
click at [156, 286] on li "Address S13 7QP" at bounding box center [250, 283] width 191 height 20
copy strong "S13 7QP"
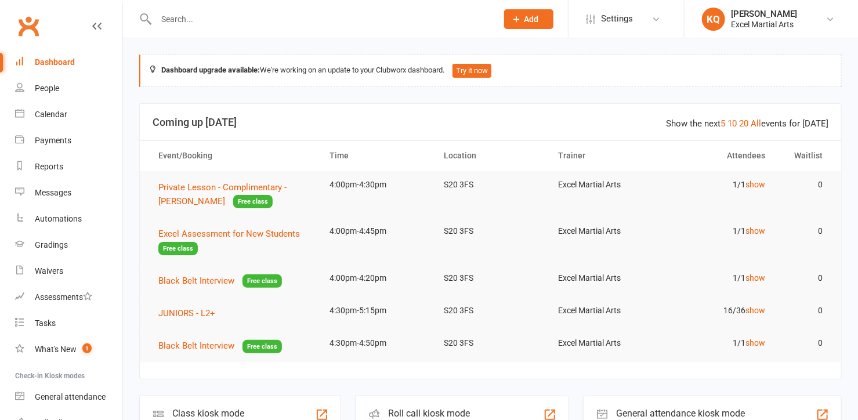
click at [194, 16] on input "text" at bounding box center [321, 19] width 337 height 16
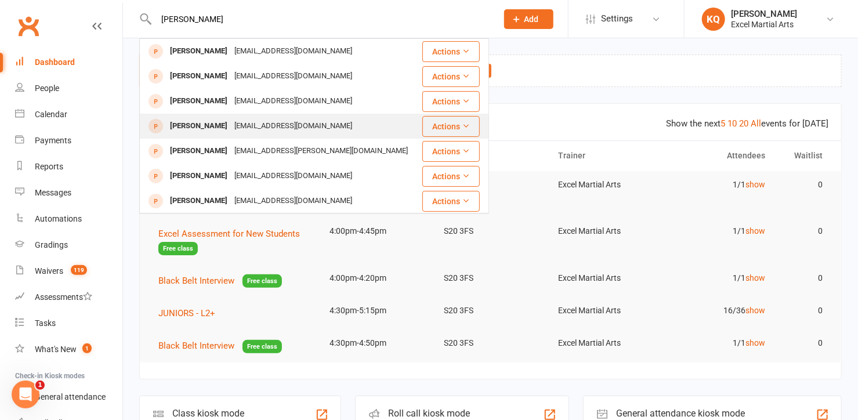
type input "[PERSON_NAME]"
click at [213, 120] on div "[PERSON_NAME]" at bounding box center [199, 126] width 64 height 17
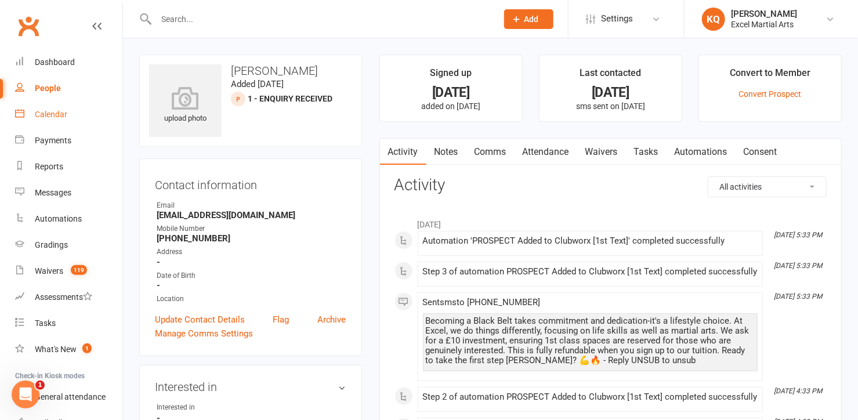
click at [42, 112] on div "Calendar" at bounding box center [51, 114] width 32 height 9
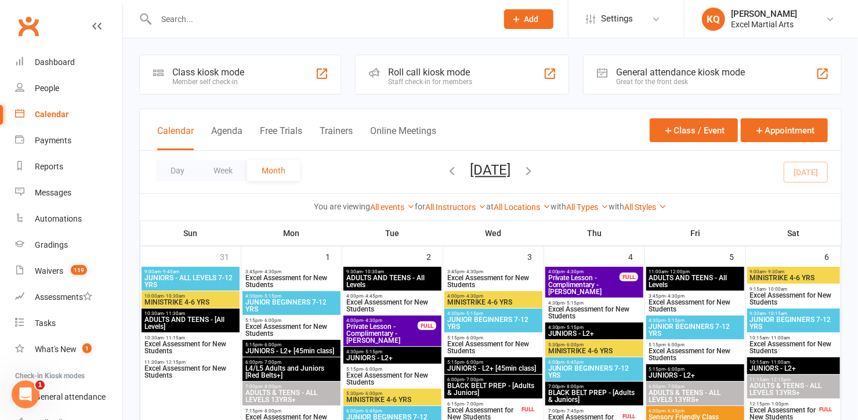
click at [258, 22] on input "text" at bounding box center [321, 19] width 337 height 16
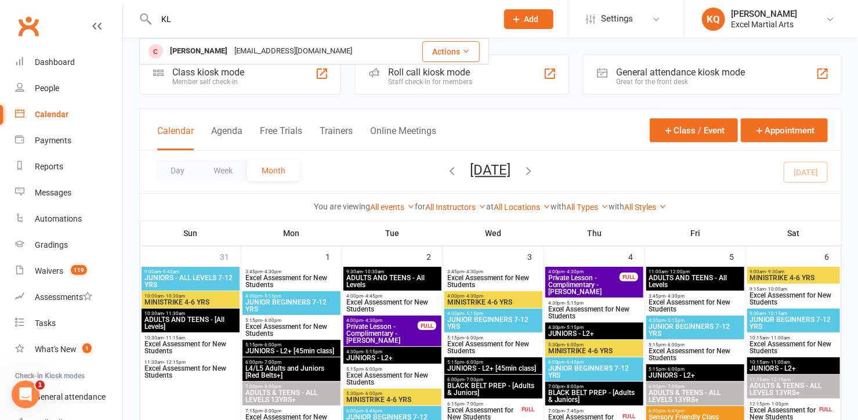
type input "K"
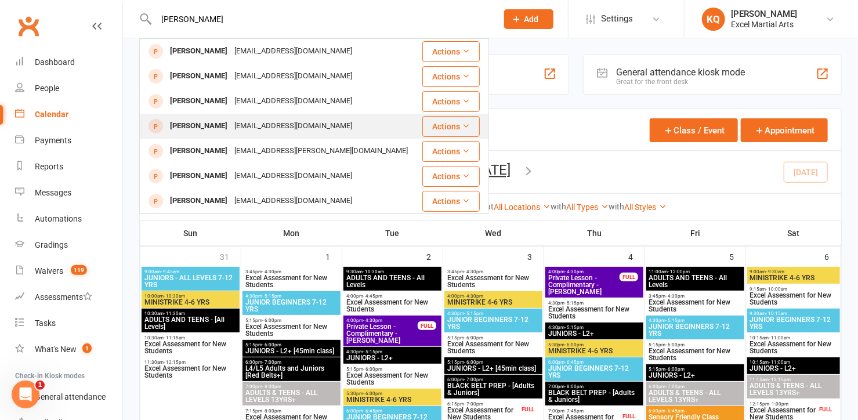
type input "[PERSON_NAME]"
click at [294, 129] on div "[EMAIL_ADDRESS][DOMAIN_NAME]" at bounding box center [293, 126] width 125 height 17
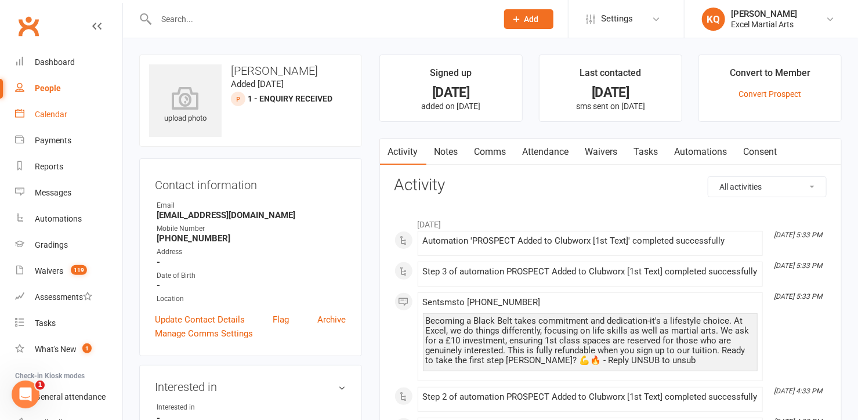
click at [41, 114] on div "Calendar" at bounding box center [51, 114] width 32 height 9
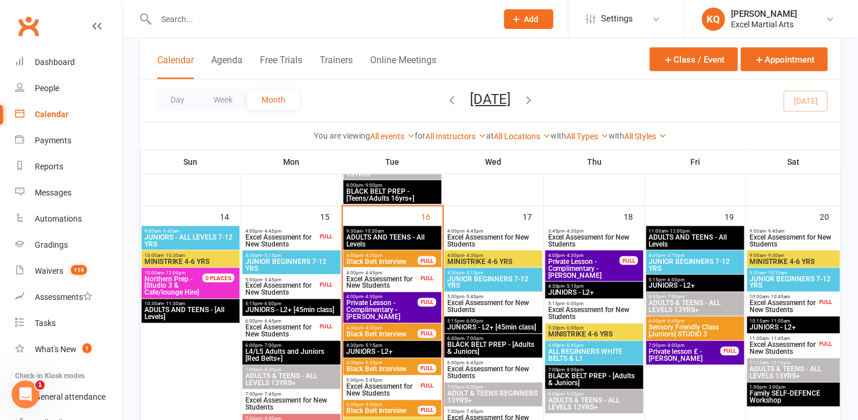
scroll to position [738, 0]
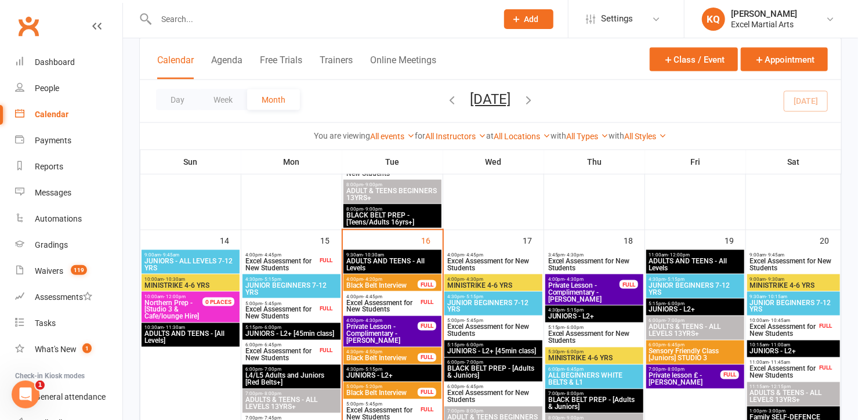
click at [414, 16] on input "text" at bounding box center [321, 19] width 337 height 16
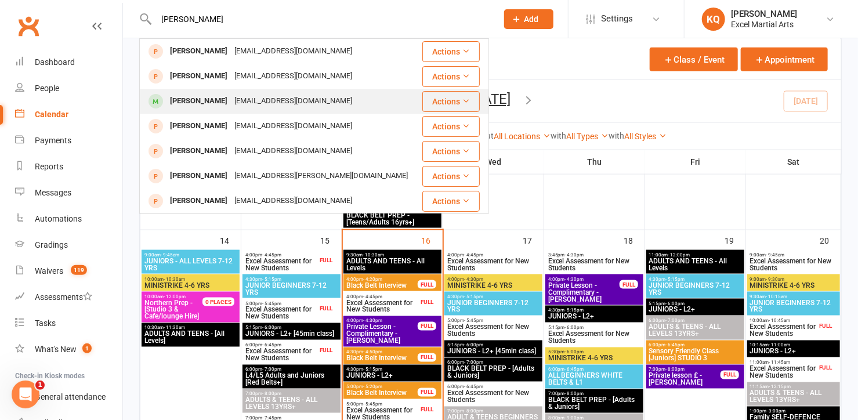
type input "[PERSON_NAME]"
click at [334, 105] on div "[PERSON_NAME] [EMAIL_ADDRESS][DOMAIN_NAME]" at bounding box center [280, 101] width 281 height 24
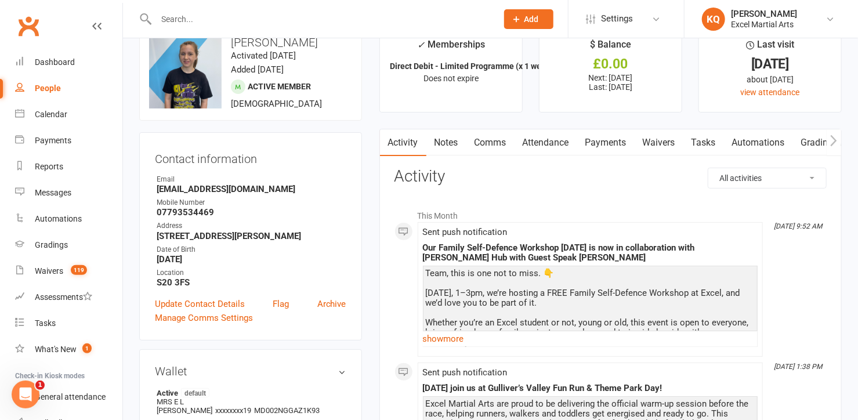
scroll to position [105, 0]
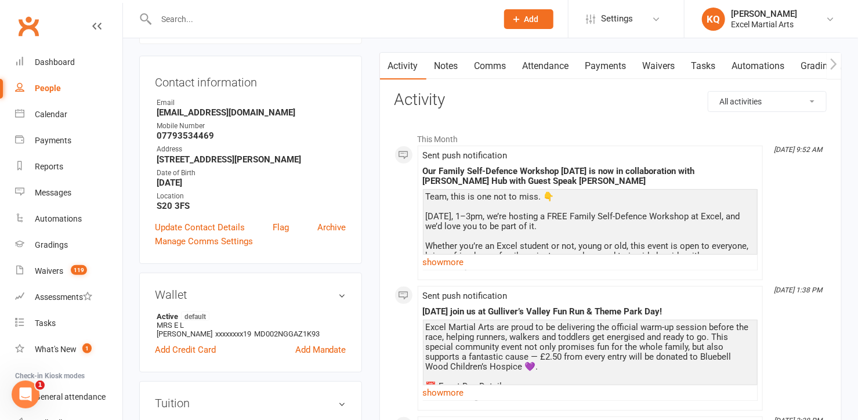
click at [601, 70] on link "Payments" at bounding box center [605, 66] width 57 height 27
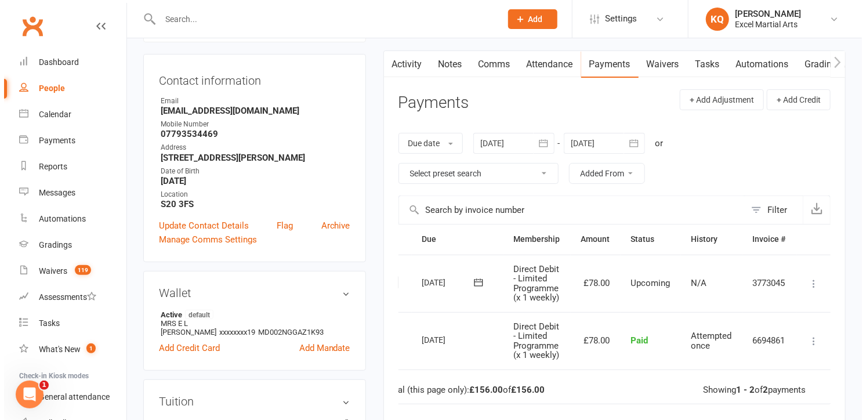
scroll to position [105, 0]
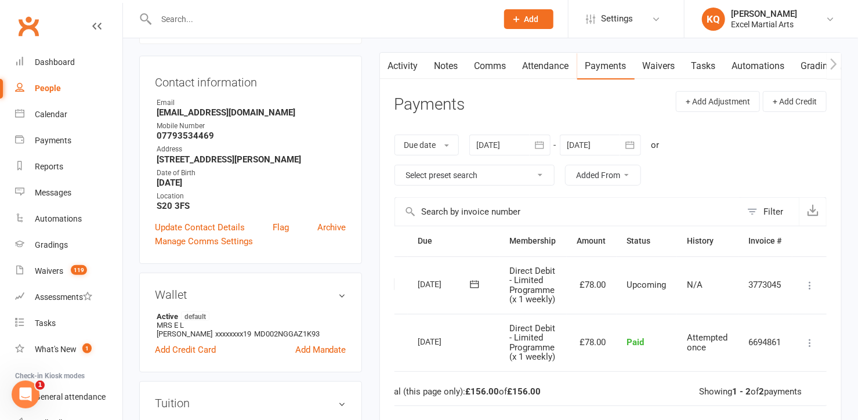
click at [808, 288] on icon at bounding box center [810, 286] width 12 height 12
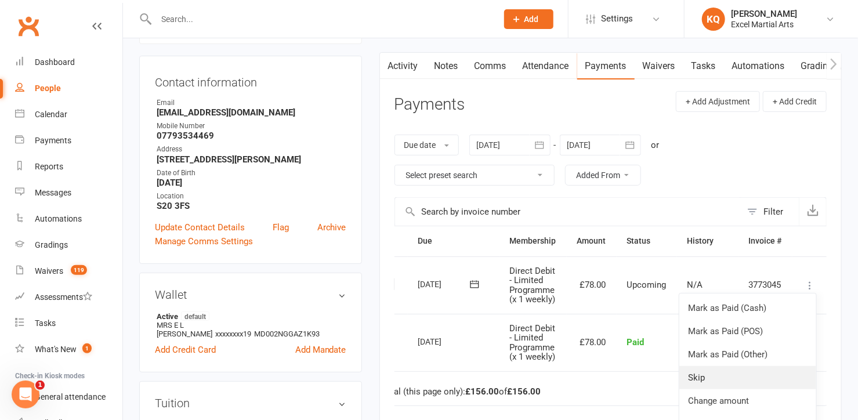
click at [729, 377] on link "Skip" at bounding box center [747, 377] width 137 height 23
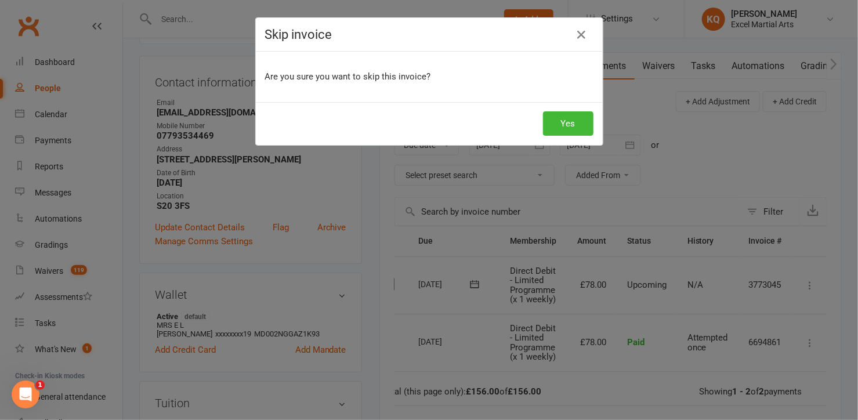
scroll to position [0, 19]
click at [563, 125] on button "Yes" at bounding box center [572, 123] width 50 height 24
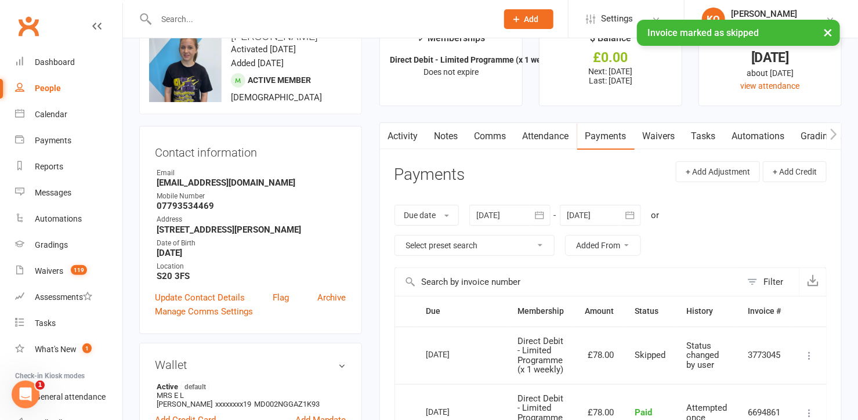
scroll to position [0, 0]
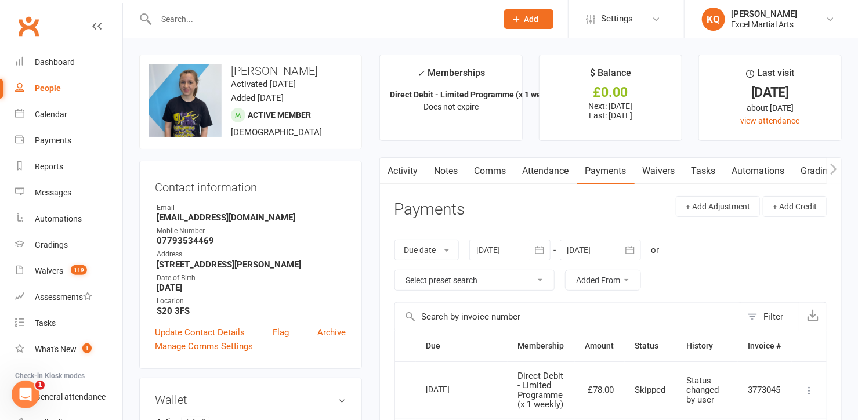
click at [453, 174] on link "Notes" at bounding box center [446, 171] width 40 height 27
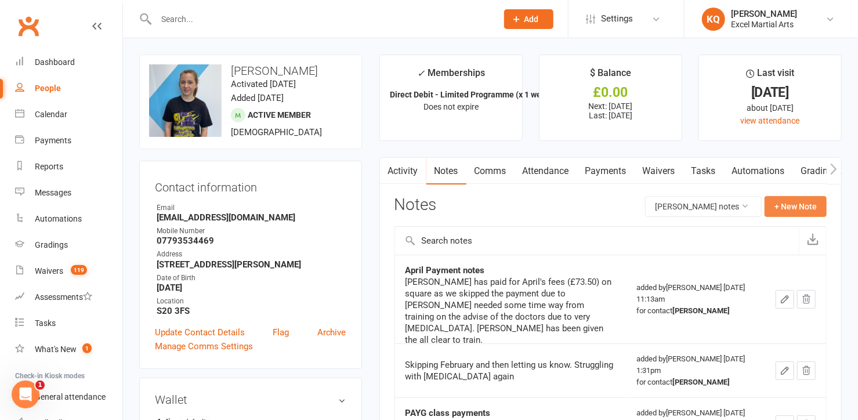
click at [792, 208] on button "+ New Note" at bounding box center [796, 206] width 62 height 21
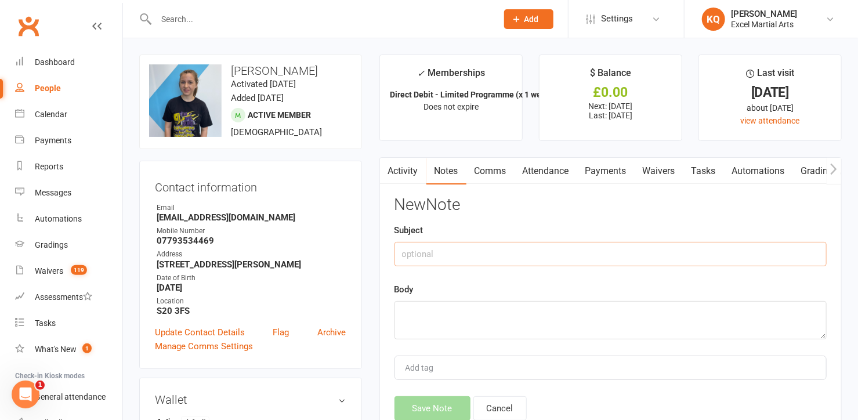
click at [491, 254] on input "text" at bounding box center [611, 254] width 432 height 24
type input "Tuition paused for October"
click at [463, 306] on textarea at bounding box center [611, 320] width 432 height 38
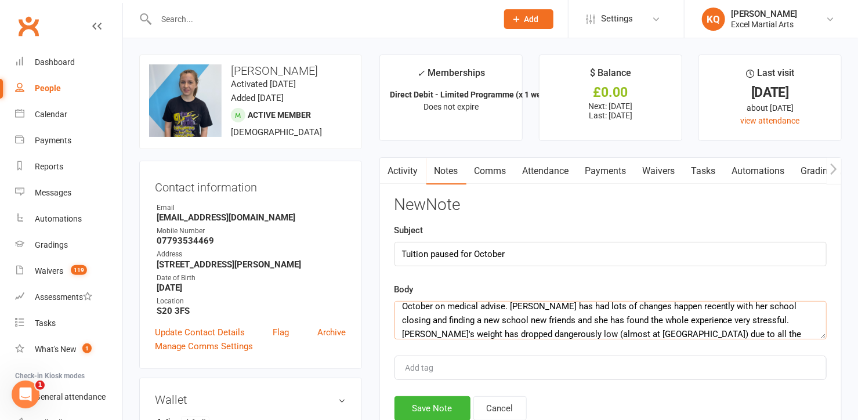
scroll to position [35, 0]
click at [742, 328] on textarea "Spoke with [PERSON_NAME]'s mum. [PERSON_NAME] has to skip training for the rest…" at bounding box center [611, 320] width 432 height 38
click at [757, 342] on div "New Note Subject Tuition paused for October Body Spoke with [PERSON_NAME]'s mum…" at bounding box center [611, 308] width 432 height 225
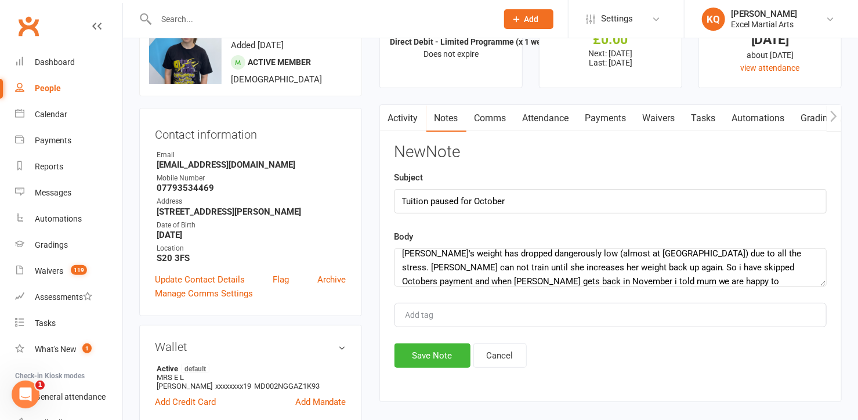
scroll to position [50, 0]
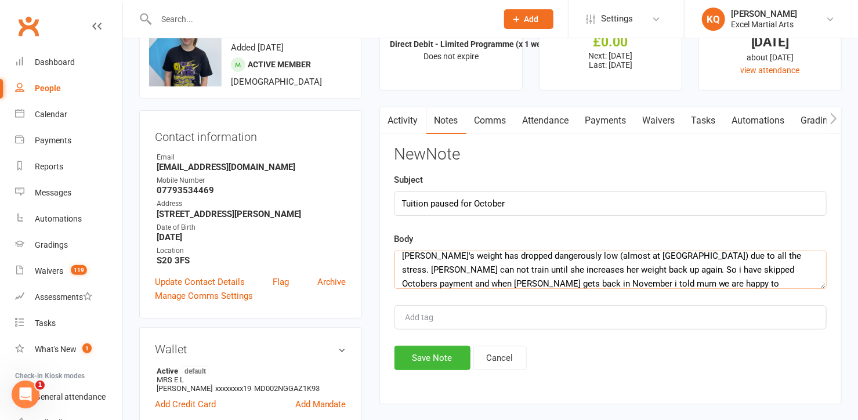
click at [487, 284] on textarea "Spoke with [PERSON_NAME]'s mum. [PERSON_NAME] has to skip training for the rest…" at bounding box center [611, 270] width 432 height 38
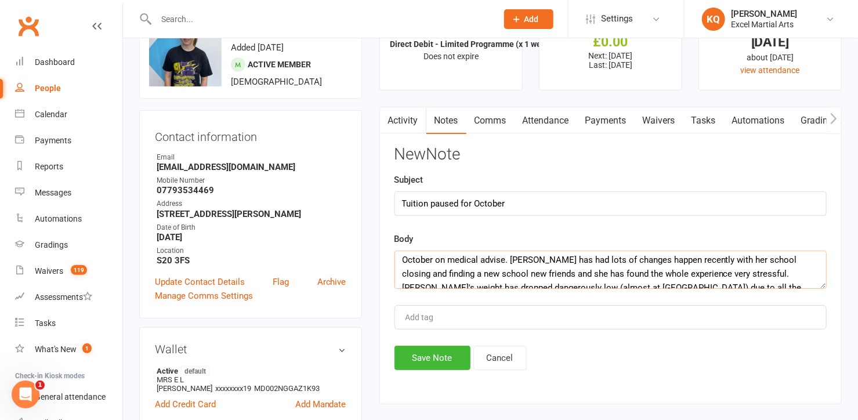
scroll to position [0, 0]
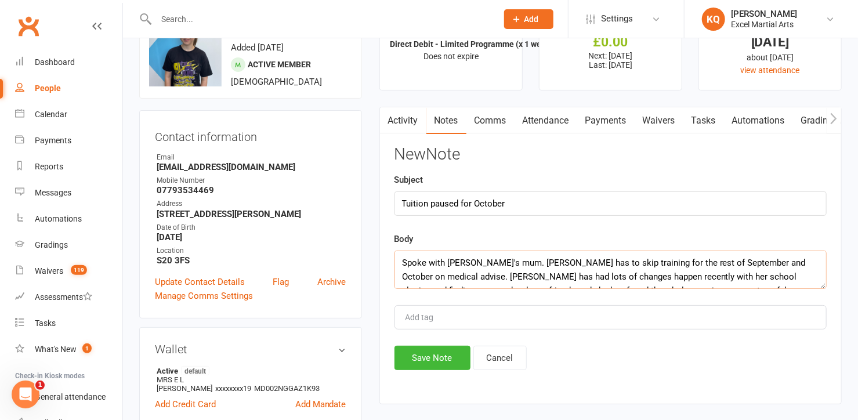
click at [558, 263] on textarea "Spoke with [PERSON_NAME]'s mum. [PERSON_NAME] has to skip training for the rest…" at bounding box center [611, 270] width 432 height 38
click at [594, 279] on textarea "Spoke with [PERSON_NAME]'s mum. [PERSON_NAME] has to stop training for the rest…" at bounding box center [611, 270] width 432 height 38
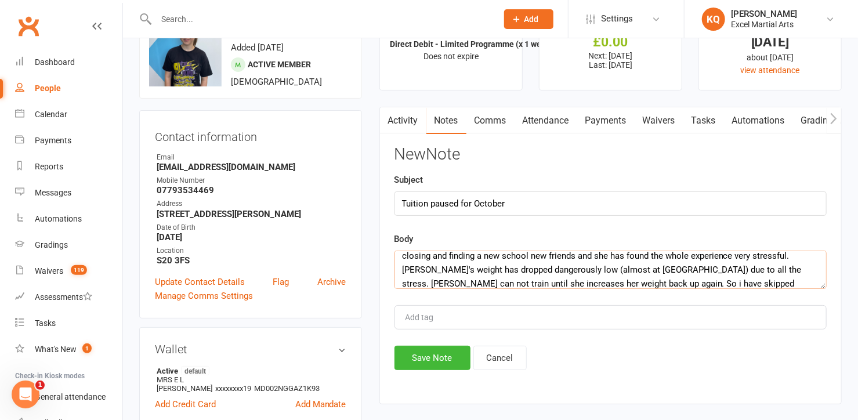
scroll to position [49, 0]
click at [502, 267] on textarea "Spoke with [PERSON_NAME]'s mum. [PERSON_NAME] has to stop training for the rest…" at bounding box center [611, 270] width 432 height 38
type textarea "Spoke with [PERSON_NAME]'s mum. [PERSON_NAME] has to stop training for the rest…"
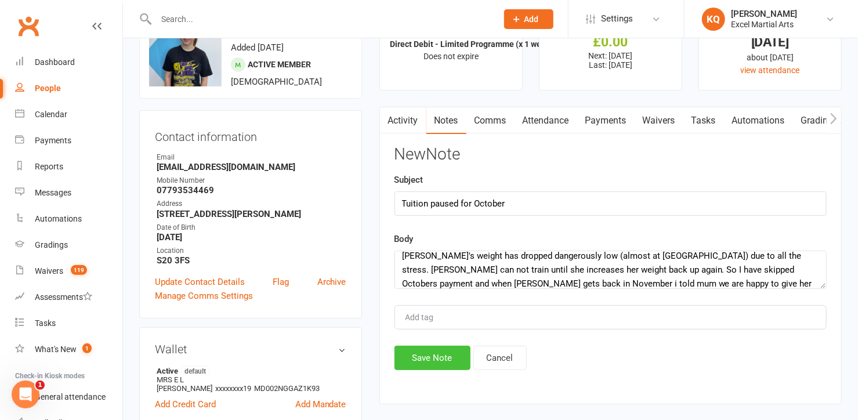
click at [418, 356] on button "Save Note" at bounding box center [433, 358] width 76 height 24
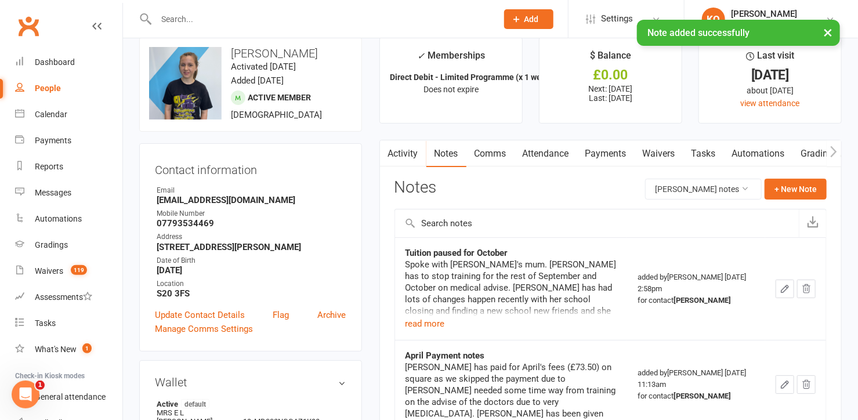
scroll to position [0, 0]
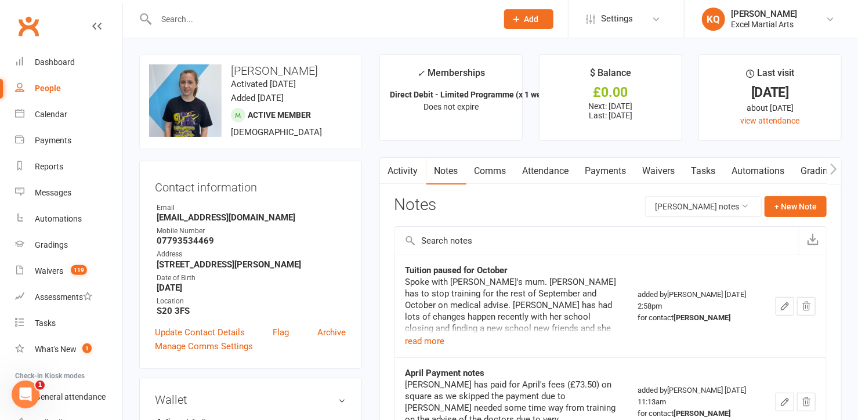
click at [598, 171] on link "Payments" at bounding box center [605, 171] width 57 height 27
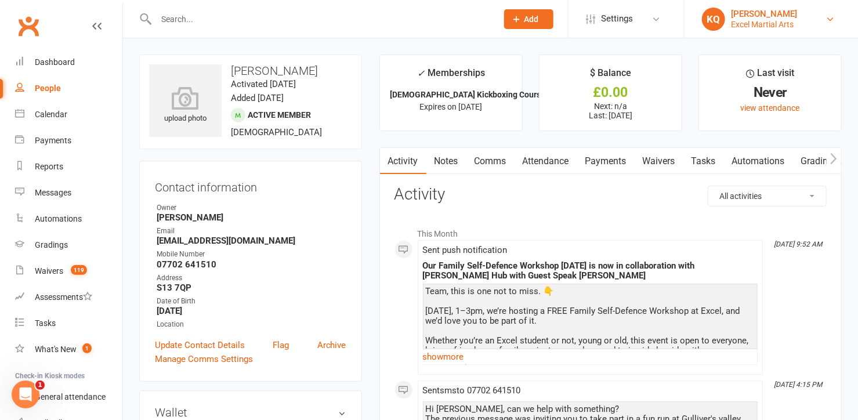
click at [754, 10] on div "[PERSON_NAME]" at bounding box center [764, 14] width 66 height 10
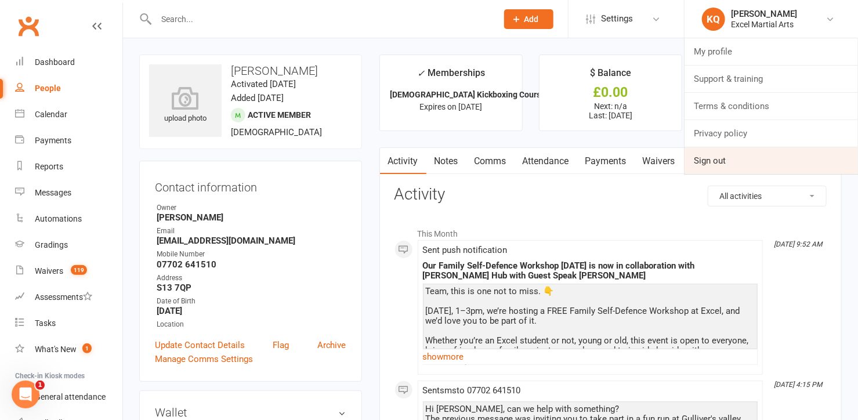
click at [736, 159] on link "Sign out" at bounding box center [771, 160] width 173 height 27
